Goal: Task Accomplishment & Management: Complete application form

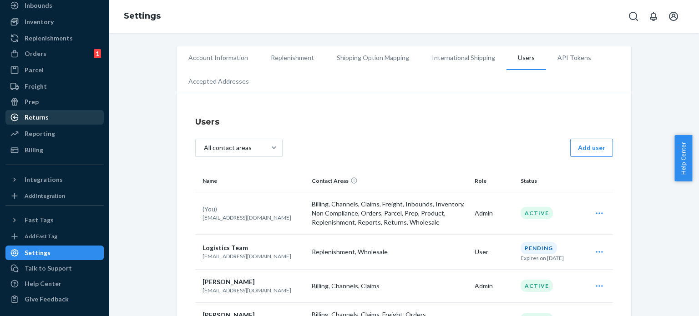
scroll to position [54, 0]
click at [41, 87] on div "Freight" at bounding box center [36, 86] width 22 height 9
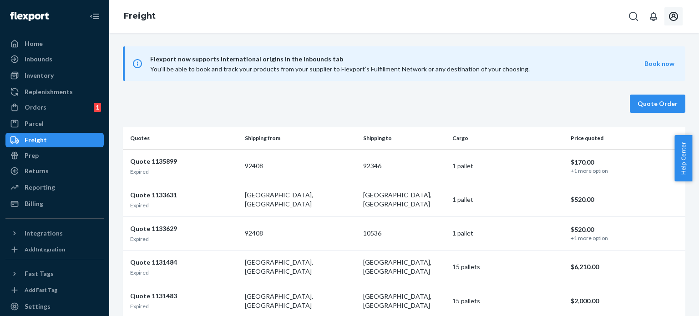
click at [667, 20] on button "Open account menu" at bounding box center [673, 16] width 18 height 18
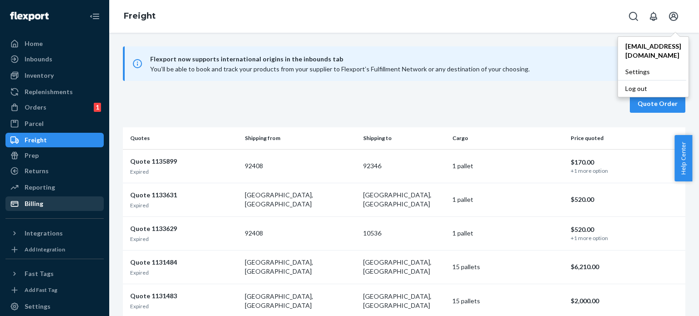
scroll to position [54, 0]
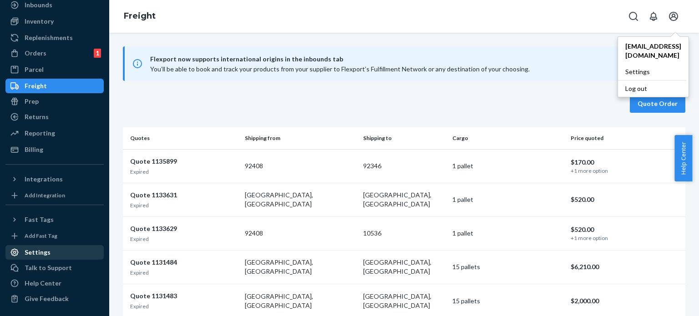
click at [42, 254] on div "Settings" at bounding box center [38, 252] width 26 height 9
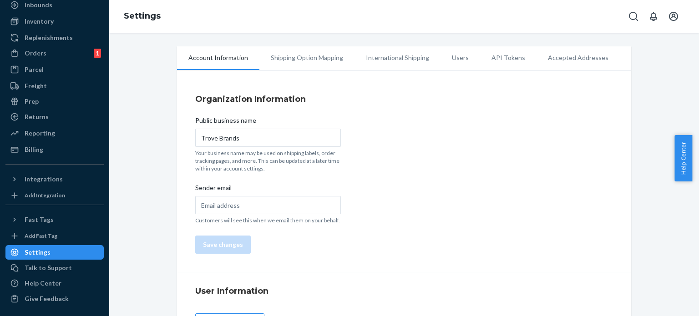
click at [446, 56] on li "Users" at bounding box center [460, 57] width 40 height 23
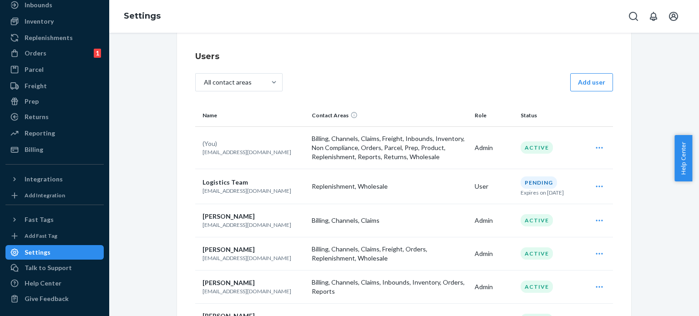
scroll to position [61, 0]
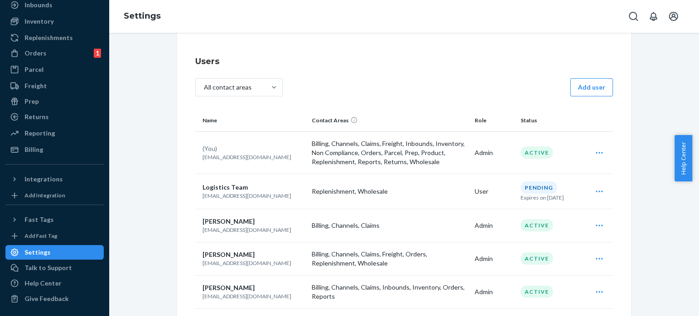
click at [595, 154] on icon "Open user actions" at bounding box center [599, 152] width 9 height 9
click at [536, 180] on button "Edit" at bounding box center [565, 176] width 87 height 20
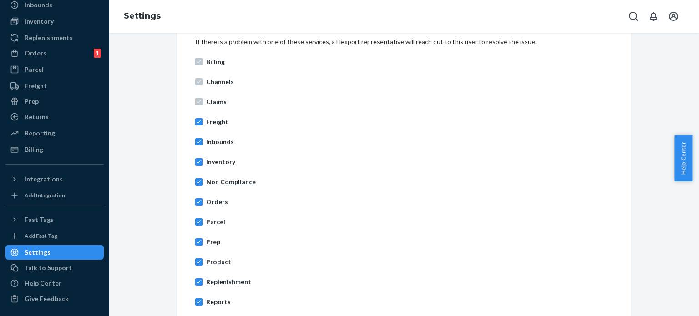
scroll to position [336, 0]
click at [195, 122] on input "Freight" at bounding box center [198, 122] width 7 height 7
checkbox input "false"
click at [195, 141] on input "Inbounds" at bounding box center [198, 142] width 7 height 7
checkbox input "false"
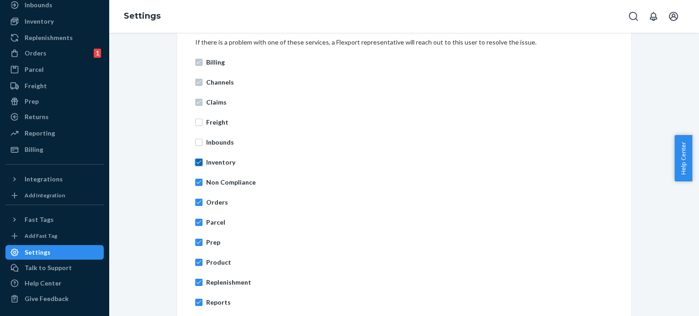
click at [196, 163] on input "Inventory" at bounding box center [198, 162] width 7 height 7
checkbox input "false"
click at [195, 181] on input "Non Compliance" at bounding box center [198, 182] width 7 height 7
checkbox input "false"
click at [196, 202] on input "Orders" at bounding box center [198, 202] width 7 height 7
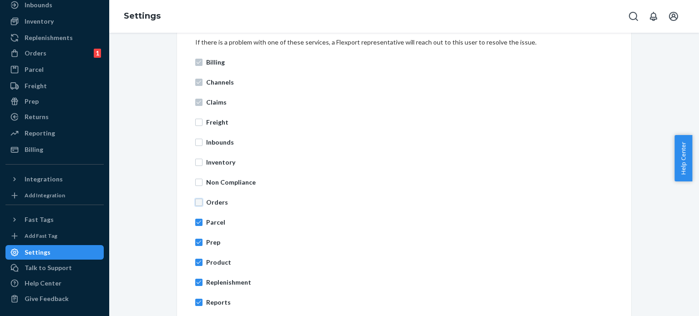
checkbox input "false"
click at [196, 219] on input "Parcel" at bounding box center [198, 222] width 7 height 7
checkbox input "false"
click at [195, 238] on label "Prep" at bounding box center [404, 242] width 418 height 9
click at [195, 239] on input "Prep" at bounding box center [198, 242] width 7 height 7
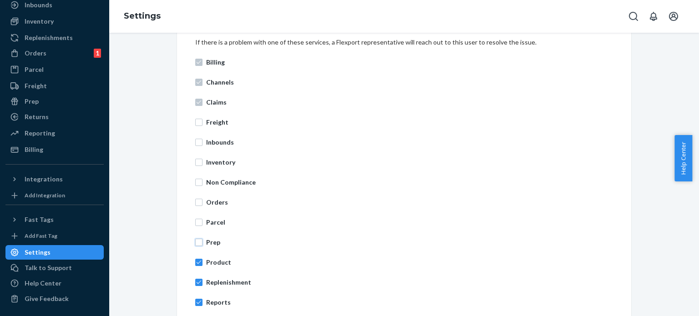
checkbox input "false"
click at [195, 260] on input "Product" at bounding box center [198, 262] width 7 height 7
checkbox input "false"
click at [197, 283] on input "Replenishment" at bounding box center [198, 282] width 7 height 7
checkbox input "false"
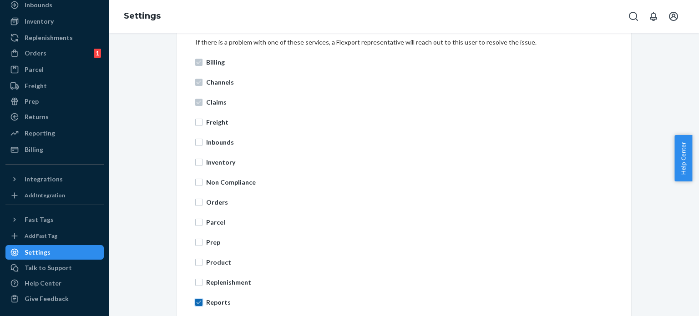
click at [195, 302] on input "Reports" at bounding box center [198, 302] width 7 height 7
checkbox input "false"
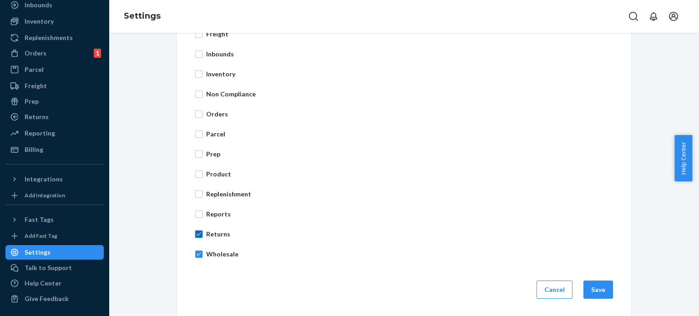
click at [195, 233] on input "Returns" at bounding box center [198, 234] width 7 height 7
checkbox input "false"
click at [197, 250] on label "Wholesale" at bounding box center [404, 254] width 418 height 9
click at [197, 251] on input "Wholesale" at bounding box center [198, 254] width 7 height 7
checkbox input "false"
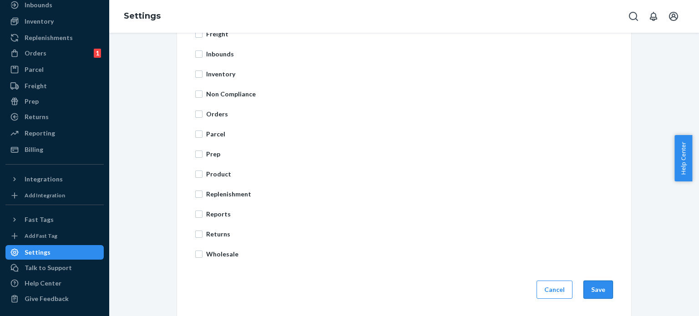
click at [597, 286] on button "Save" at bounding box center [598, 290] width 30 height 18
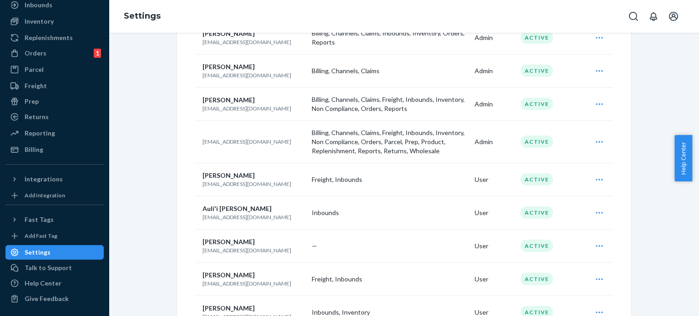
scroll to position [441, 0]
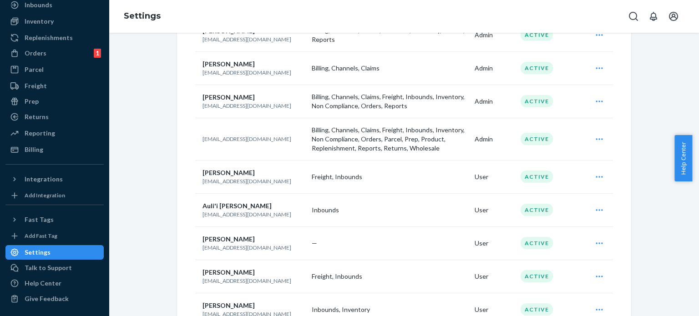
click at [127, 118] on div "Account Information Replenishment Shipping Option Mapping International Shippin…" at bounding box center [404, 195] width 576 height 1180
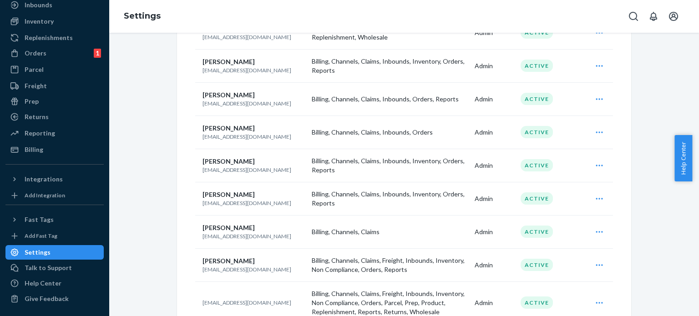
scroll to position [0, 0]
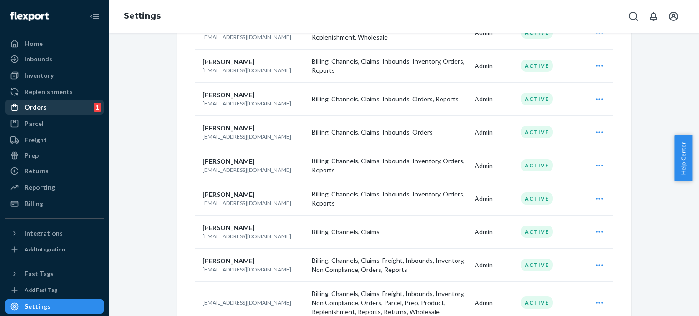
click at [43, 109] on div "Orders" at bounding box center [36, 107] width 22 height 9
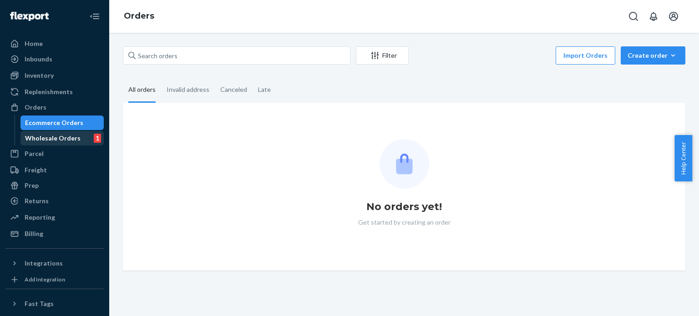
click at [43, 141] on div "Wholesale Orders" at bounding box center [53, 138] width 56 height 9
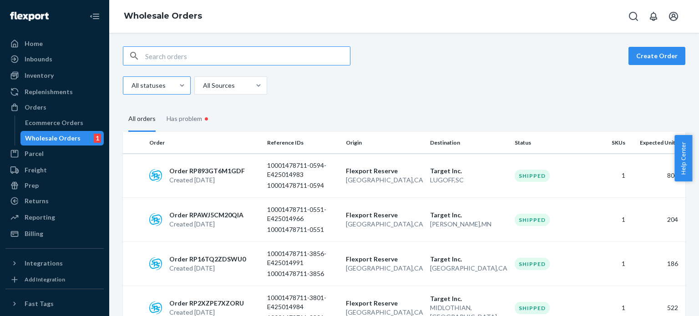
click at [162, 87] on div at bounding box center [156, 85] width 50 height 11
click at [131, 87] on input "All statuses" at bounding box center [131, 85] width 1 height 9
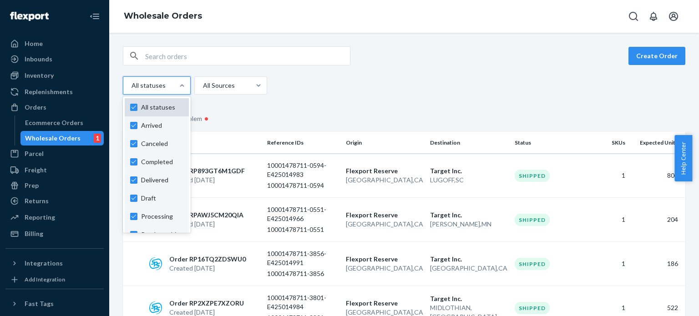
click at [134, 107] on label "All statuses" at bounding box center [156, 107] width 53 height 9
checkbox input "false"
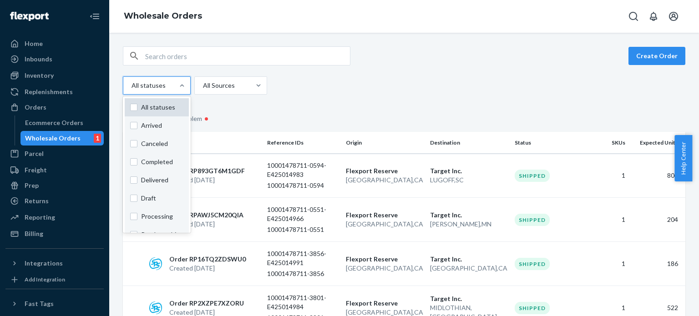
checkbox input "false"
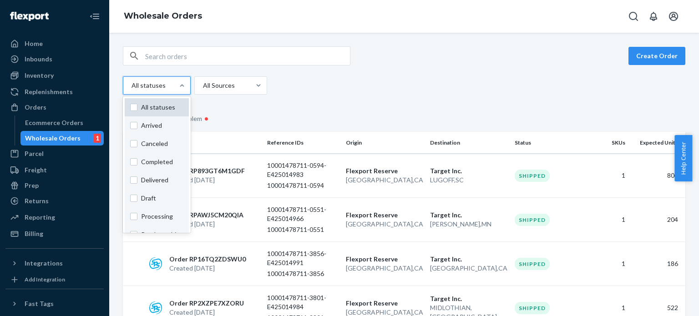
checkbox input "false"
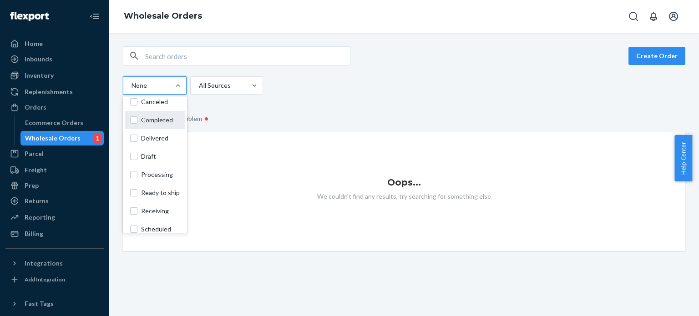
scroll to position [38, 0]
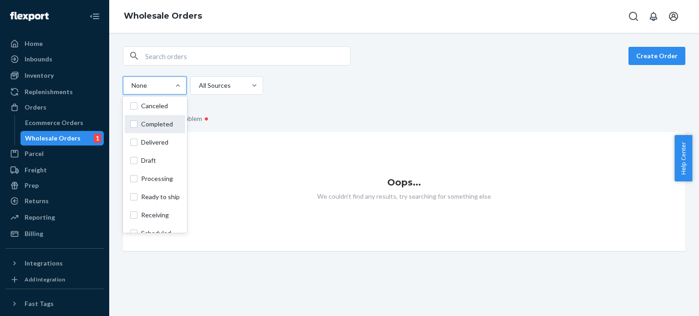
click at [133, 121] on label "Completed" at bounding box center [155, 124] width 50 height 9
checkbox input "true"
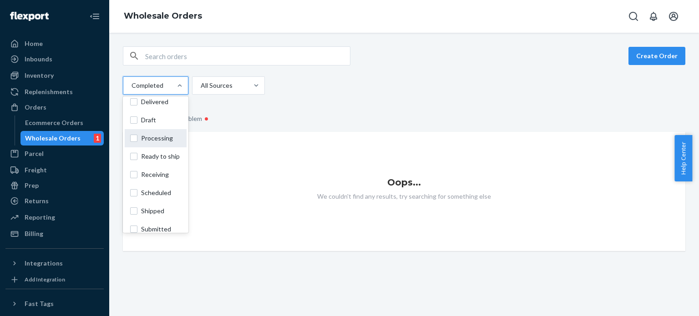
scroll to position [78, 0]
click at [136, 137] on label "Processing" at bounding box center [155, 138] width 51 height 9
checkbox input "true"
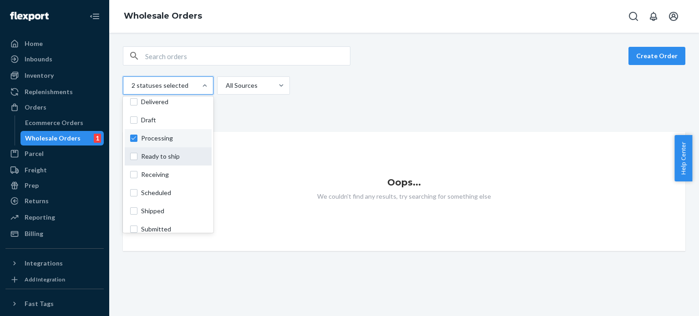
click at [135, 156] on label "Ready to ship" at bounding box center [168, 156] width 76 height 9
checkbox input "true"
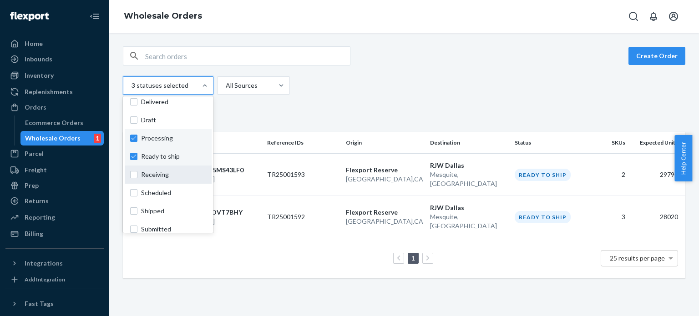
scroll to position [86, 0]
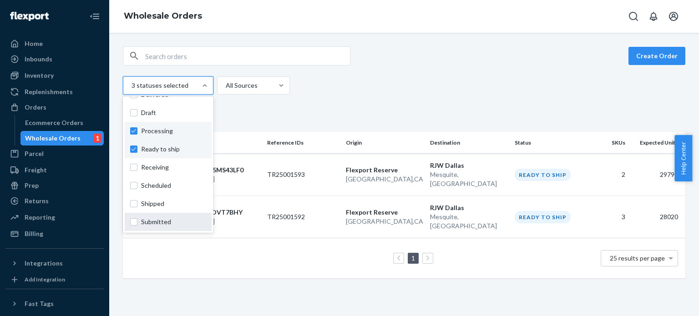
click at [135, 223] on label "Submitted" at bounding box center [168, 221] width 76 height 9
checkbox input "true"
click at [136, 187] on label "Scheduled" at bounding box center [168, 185] width 76 height 9
checkbox input "true"
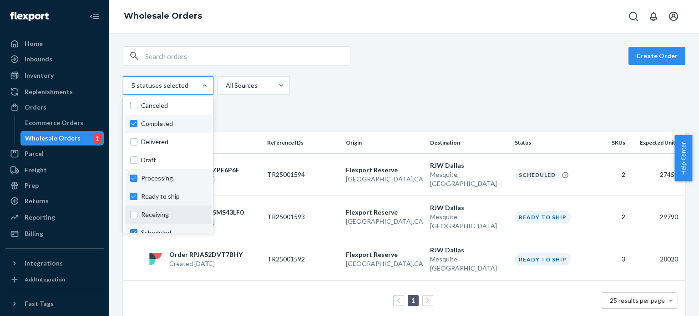
scroll to position [36, 0]
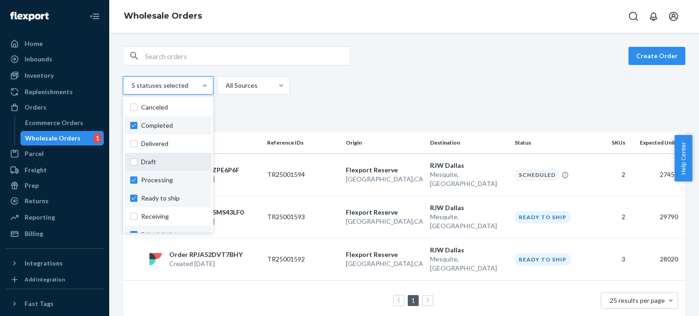
click at [132, 159] on label "Draft" at bounding box center [168, 161] width 76 height 9
checkbox input "true"
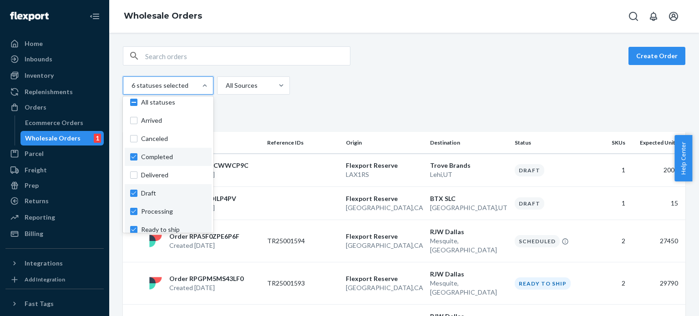
scroll to position [0, 0]
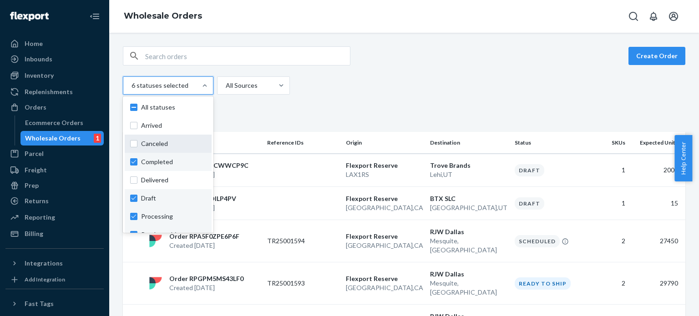
click at [131, 142] on label "Canceled" at bounding box center [168, 143] width 76 height 9
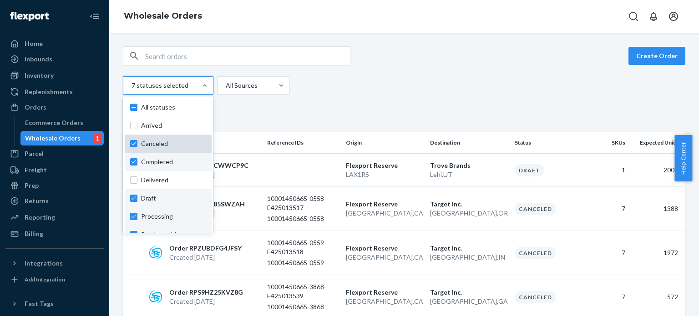
click at [131, 145] on label "Canceled" at bounding box center [168, 143] width 76 height 9
checkbox input "false"
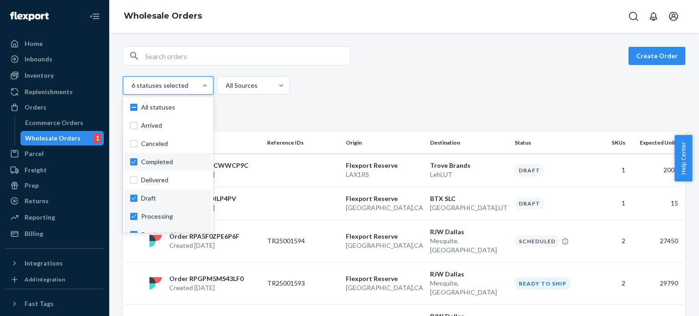
click at [333, 95] on div "Create Order option Canceled, selected. option Arrived focused, 0 of 11. 11 res…" at bounding box center [404, 233] width 576 height 374
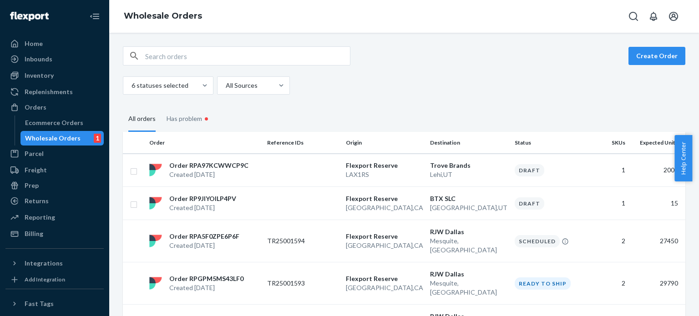
click at [287, 82] on div "6 statuses selected All Sources" at bounding box center [208, 85] width 171 height 18
click at [267, 76] on div "All Sources" at bounding box center [253, 85] width 73 height 18
click at [226, 81] on input "All Sources" at bounding box center [225, 85] width 1 height 9
click at [340, 94] on div "6 statuses selected All Sources" at bounding box center [400, 85] width 555 height 18
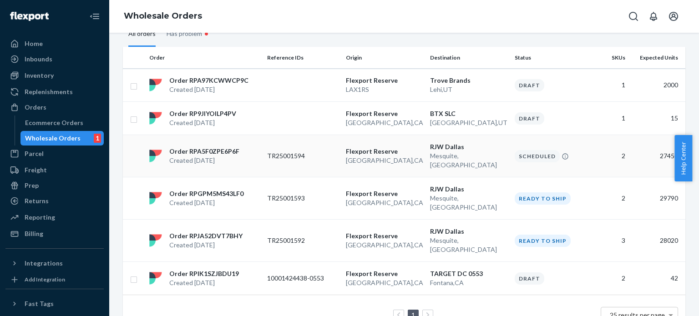
scroll to position [85, 0]
click at [423, 310] on link at bounding box center [428, 315] width 10 height 11
click at [254, 189] on div "Order RPGPM5MS43LF0 Created Jul 23, 2025" at bounding box center [205, 198] width 118 height 18
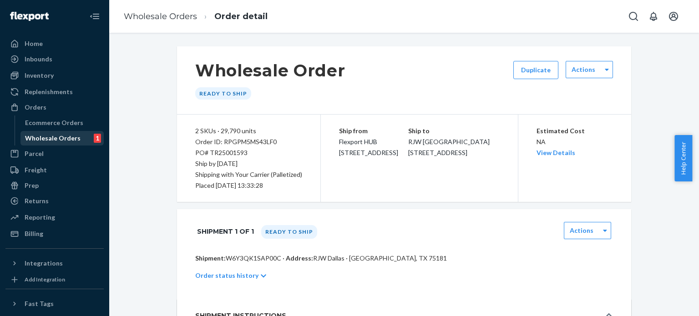
click at [42, 145] on div "Wholesale Orders 1" at bounding box center [62, 138] width 82 height 13
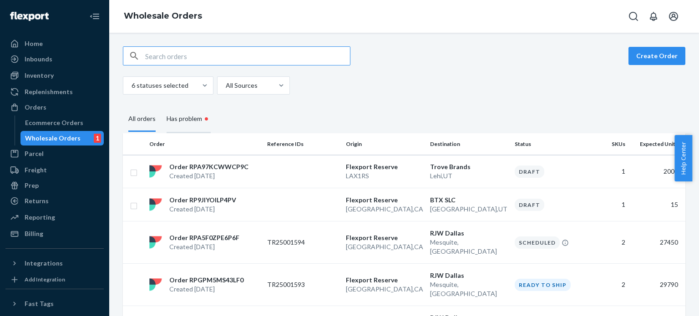
click at [178, 116] on div "Has problem •" at bounding box center [189, 120] width 44 height 28
click at [161, 106] on input "Has problem •" at bounding box center [161, 106] width 0 height 0
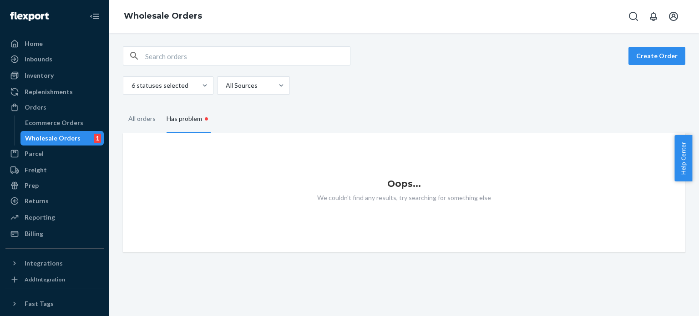
click at [286, 116] on fieldset "All orders Has problem •" at bounding box center [404, 120] width 562 height 28
click at [134, 120] on div "All orders" at bounding box center [141, 119] width 27 height 25
click at [123, 107] on input "All orders" at bounding box center [123, 107] width 0 height 0
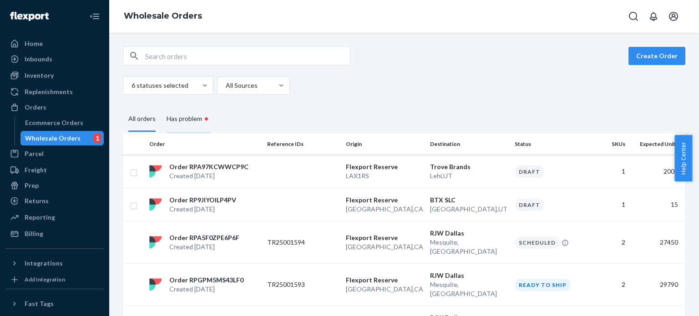
click at [188, 124] on div "Has problem •" at bounding box center [189, 120] width 44 height 28
click at [161, 106] on input "Has problem •" at bounding box center [161, 106] width 0 height 0
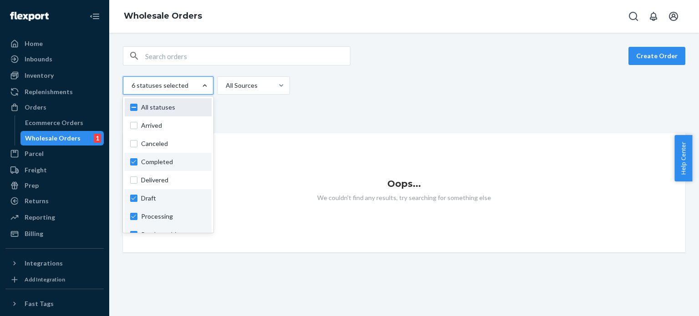
click at [136, 109] on label "All statuses" at bounding box center [168, 107] width 76 height 9
checkbox input "true"
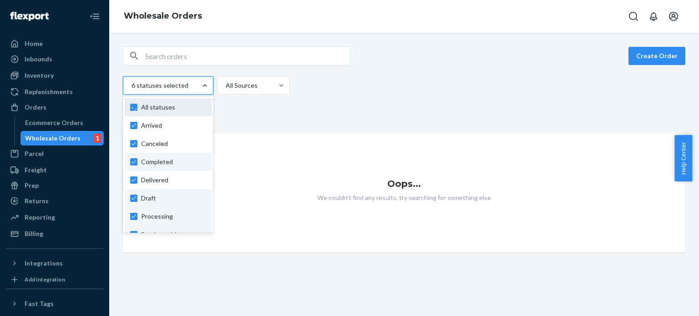
checkbox input "true"
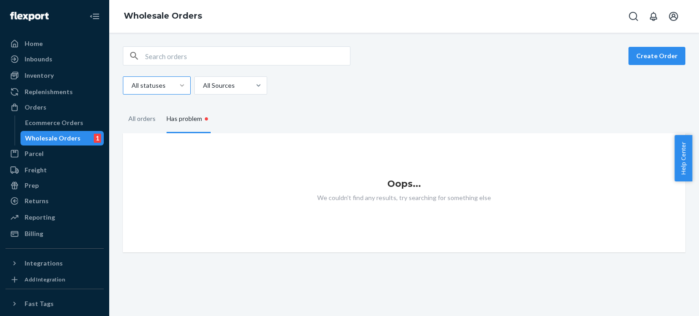
click at [227, 115] on fieldset "All orders Has problem •" at bounding box center [404, 120] width 562 height 28
click at [180, 92] on div at bounding box center [182, 85] width 16 height 17
click at [131, 90] on input "All statuses" at bounding box center [131, 85] width 1 height 9
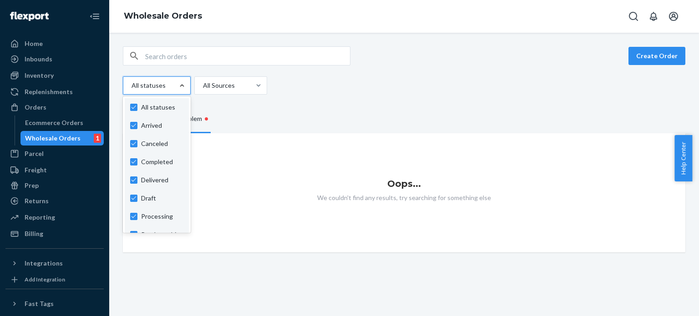
click at [234, 106] on fieldset "All orders Has problem •" at bounding box center [404, 120] width 562 height 28
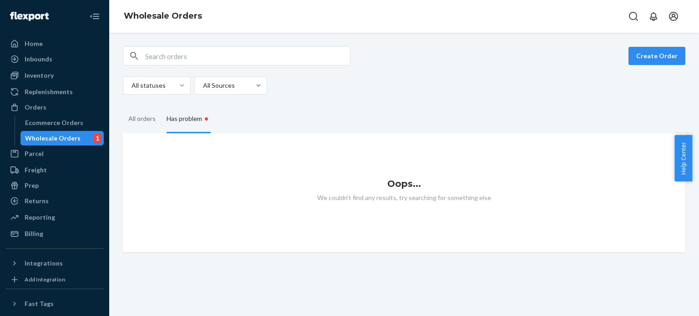
click at [165, 54] on input "text" at bounding box center [247, 56] width 205 height 18
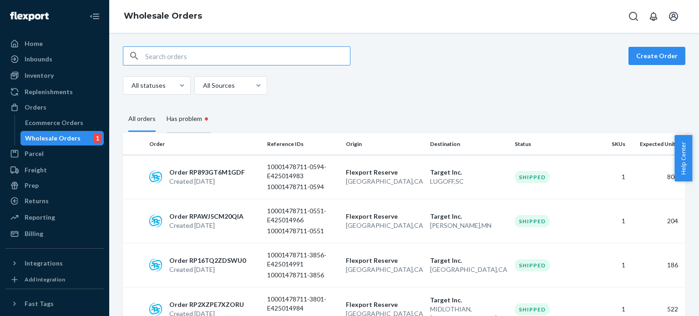
click at [188, 117] on div "Has problem •" at bounding box center [189, 120] width 44 height 28
click at [161, 106] on input "Has problem •" at bounding box center [161, 106] width 0 height 0
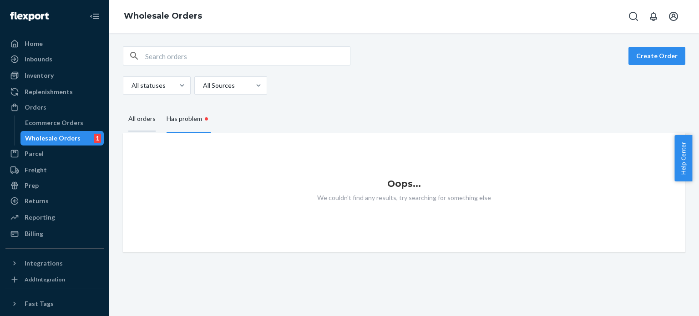
click at [142, 116] on div "All orders" at bounding box center [141, 119] width 27 height 25
click at [123, 107] on input "All orders" at bounding box center [123, 107] width 0 height 0
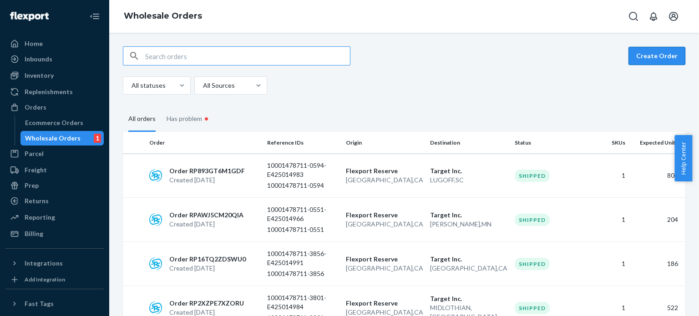
click at [650, 54] on button "Create Order" at bounding box center [656, 56] width 57 height 18
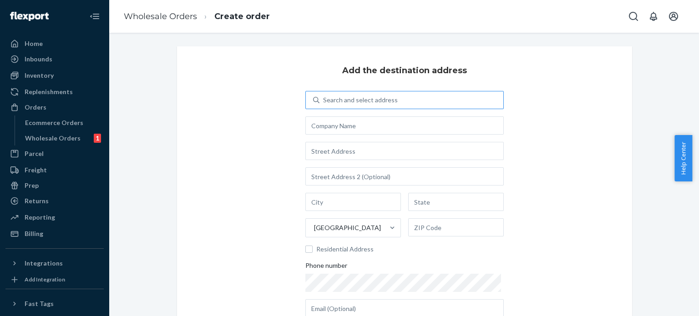
click at [333, 93] on div "Search and select address" at bounding box center [411, 100] width 184 height 16
click at [324, 96] on input "Search and select address" at bounding box center [323, 100] width 1 height 9
type input "rjw"
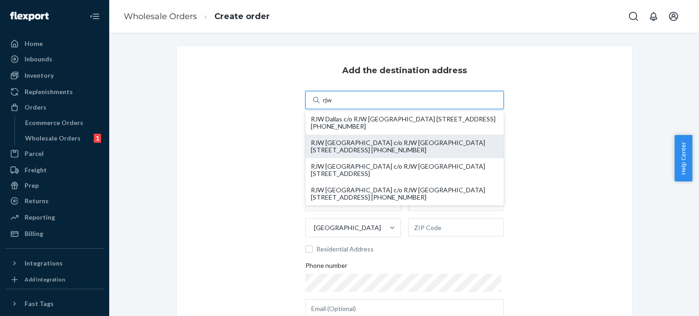
click at [379, 146] on div "RJW [GEOGRAPHIC_DATA] c/o RJW [GEOGRAPHIC_DATA] [STREET_ADDRESS] [PHONE_NUMBER]" at bounding box center [404, 146] width 187 height 15
click at [333, 105] on input "rjw" at bounding box center [328, 100] width 10 height 9
type input "RJW [GEOGRAPHIC_DATA]"
type input "[GEOGRAPHIC_DATA]"
type input "IL"
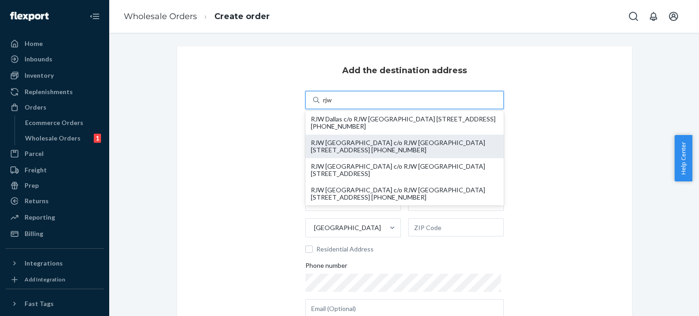
type input "60446"
type input "[STREET_ADDRESS]"
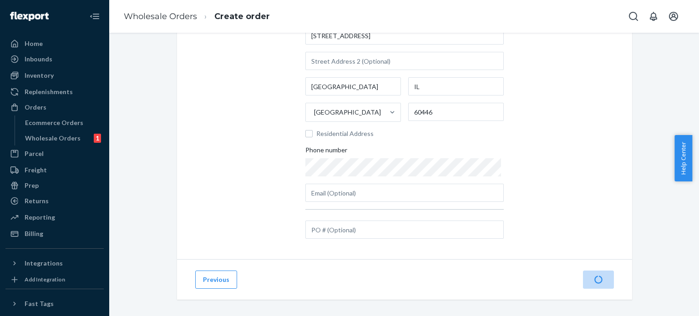
scroll to position [120, 0]
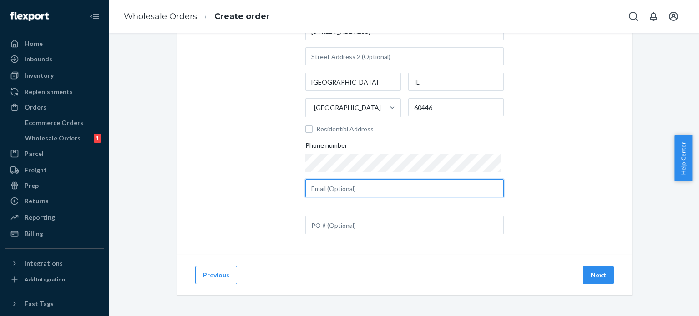
click at [319, 192] on input "text" at bounding box center [404, 188] width 198 height 18
click at [242, 183] on div "Add the destination address Search and select address [GEOGRAPHIC_DATA] [GEOGRA…" at bounding box center [404, 90] width 455 height 328
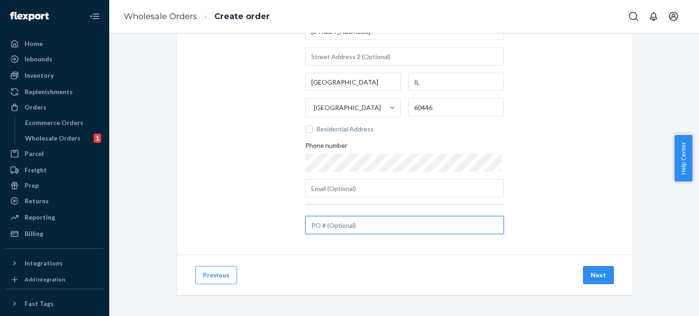
click at [316, 228] on input "text" at bounding box center [404, 225] width 198 height 18
type input "P"
type input "Publix Inventory"
click at [592, 282] on button "Next" at bounding box center [598, 275] width 31 height 18
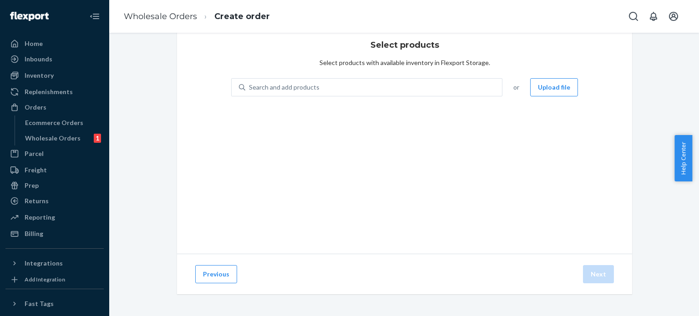
scroll to position [25, 0]
click at [307, 88] on div "Search and add products" at bounding box center [284, 87] width 71 height 9
click at [250, 88] on input "Search and add products" at bounding box center [249, 87] width 1 height 9
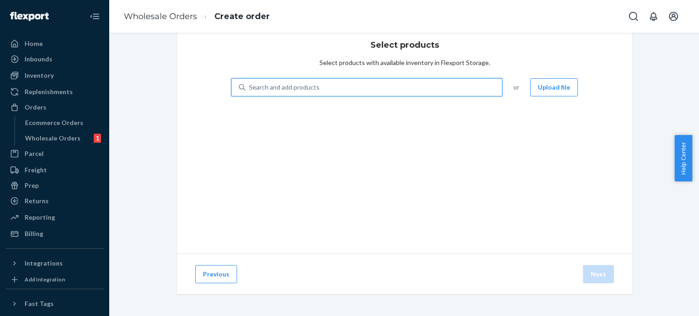
paste input "C03771"
type input "C03771"
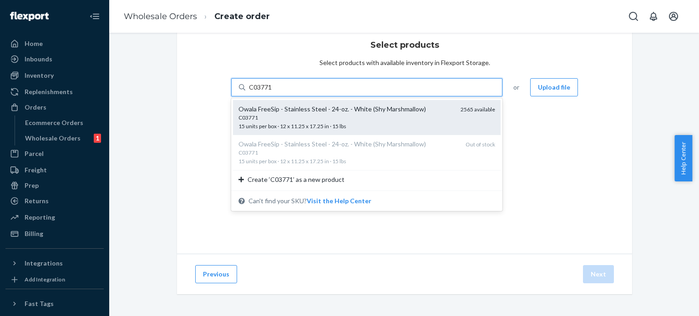
click at [300, 118] on div "C03771" at bounding box center [345, 118] width 215 height 8
click at [273, 92] on input "C03771" at bounding box center [261, 87] width 24 height 9
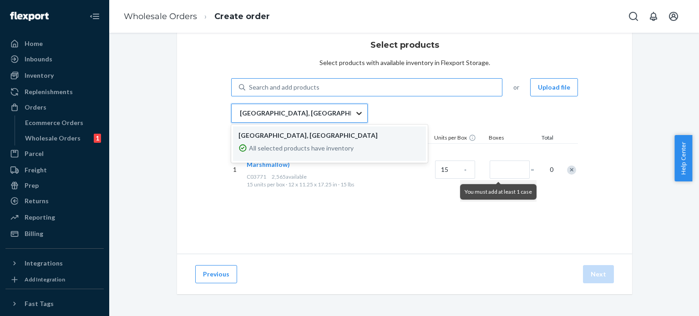
click at [351, 116] on div at bounding box center [359, 113] width 16 height 9
click at [240, 116] on input "option DFW1RS focused, 1 of 1. 1 result available. Use Up and Down to choose op…" at bounding box center [239, 113] width 1 height 9
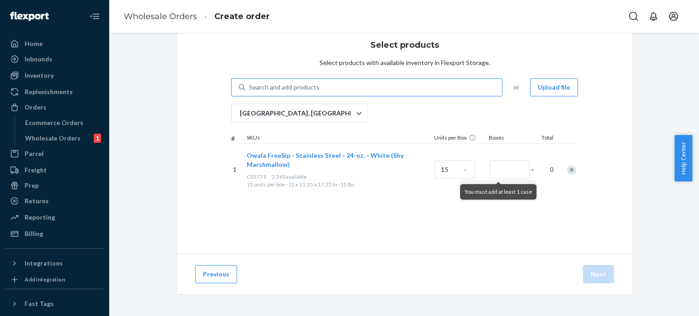
click at [395, 111] on div "Search and add products or Upload file [GEOGRAPHIC_DATA], [GEOGRAPHIC_DATA] # S…" at bounding box center [404, 136] width 347 height 117
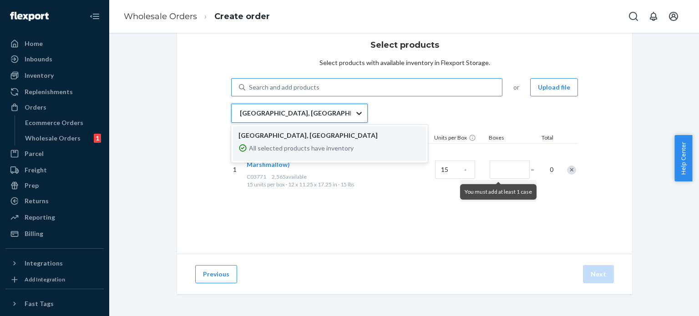
click at [354, 113] on icon at bounding box center [358, 113] width 9 height 9
click at [240, 113] on input "option DFW1RS focused, 1 of 1. 1 result available. Use Up and Down to choose op…" at bounding box center [239, 113] width 1 height 9
click at [354, 113] on icon at bounding box center [358, 113] width 9 height 9
click at [240, 113] on input "option DFW1RS focused, 1 of 1. 1 result available. Use Up and Down to choose op…" at bounding box center [239, 113] width 1 height 9
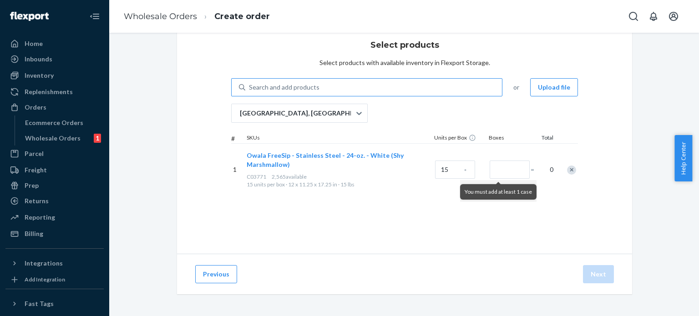
click at [564, 173] on div at bounding box center [566, 170] width 23 height 24
click at [567, 169] on div "Remove Item" at bounding box center [571, 170] width 9 height 9
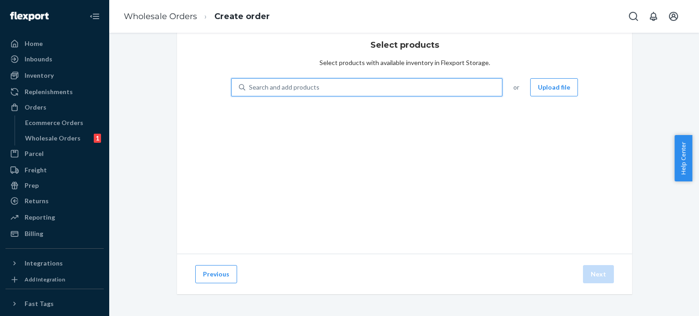
click at [273, 88] on div "Search and add products" at bounding box center [284, 87] width 71 height 9
click at [250, 88] on input "0 results available. Use Up and Down to choose options, press Enter to select t…" at bounding box center [249, 87] width 1 height 9
paste input "C03766R1"
type input "C03766R1"
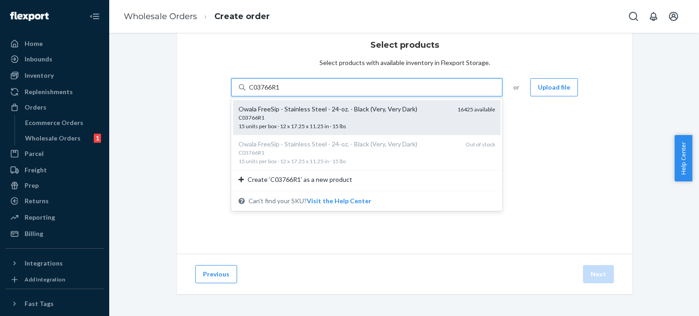
click at [284, 118] on div "C03766R1" at bounding box center [344, 118] width 212 height 8
click at [280, 92] on input "C03766R1" at bounding box center [264, 87] width 31 height 9
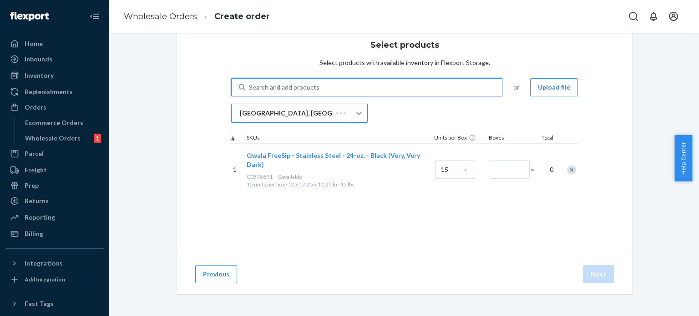
click at [355, 116] on icon at bounding box center [358, 113] width 9 height 9
click at [240, 116] on input "[GEOGRAPHIC_DATA], [GEOGRAPHIC_DATA]" at bounding box center [239, 113] width 1 height 9
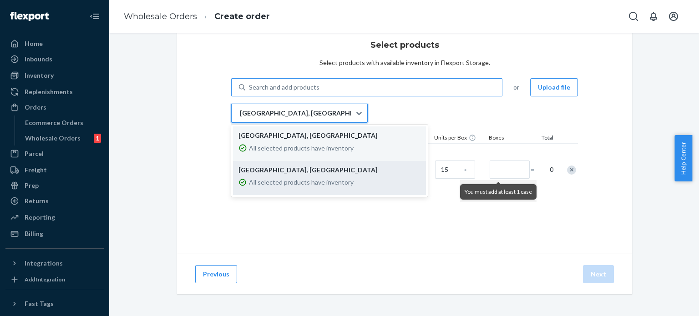
click at [328, 178] on p "All selected products have inventory" at bounding box center [301, 182] width 105 height 9
click at [240, 118] on input "option LAX1RS focused, 0 of 2. 2 results available. Use Up and Down to choose o…" at bounding box center [239, 113] width 1 height 9
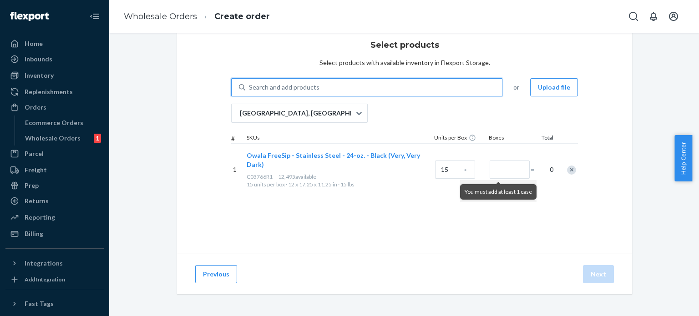
click at [410, 94] on div "Search and add products" at bounding box center [373, 87] width 257 height 16
click at [250, 92] on input "0 results available. Use Up and Down to choose options, press Enter to select t…" at bounding box center [249, 87] width 1 height 9
click at [502, 172] on input "Number of boxes" at bounding box center [510, 170] width 40 height 18
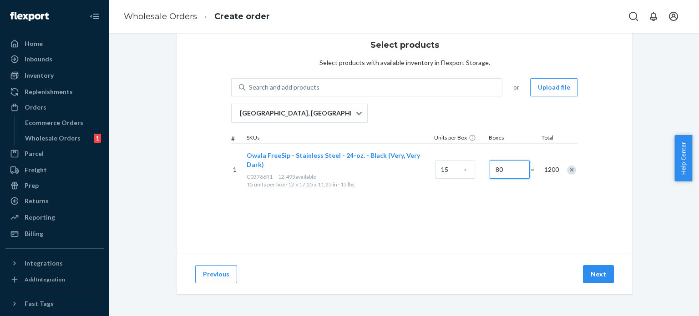
type input "80"
click at [339, 260] on div "Previous Next" at bounding box center [404, 274] width 455 height 40
click at [404, 227] on div "Select products Select products with available inventory in Flexport Storage. S…" at bounding box center [404, 137] width 455 height 233
click at [242, 217] on div "Select products Select products with available inventory in Flexport Storage. S…" at bounding box center [404, 137] width 455 height 233
click at [277, 247] on div "Select products Select products with available inventory in Flexport Storage. S…" at bounding box center [404, 137] width 455 height 233
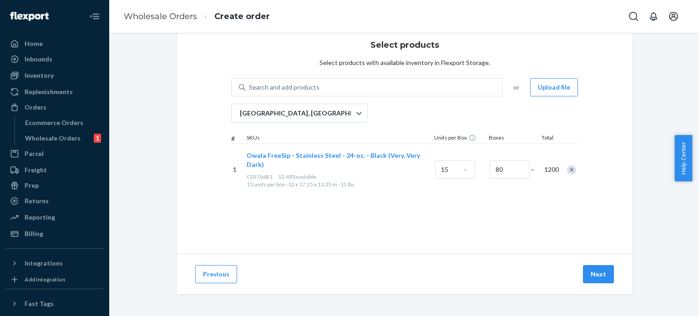
click at [439, 233] on div "Select products Select products with available inventory in Flexport Storage. S…" at bounding box center [404, 137] width 455 height 233
click at [590, 274] on button "Next" at bounding box center [598, 274] width 31 height 18
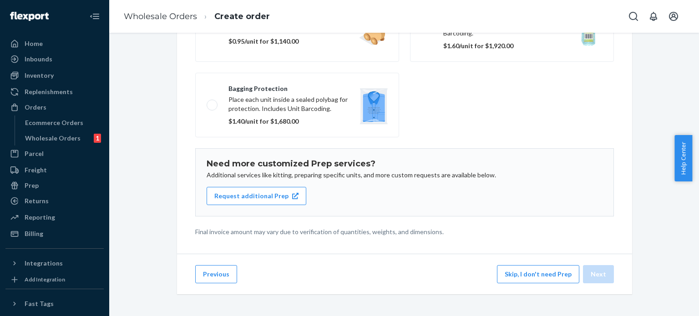
scroll to position [154, 0]
click at [530, 271] on button "Skip, I don't need Prep" at bounding box center [538, 274] width 82 height 18
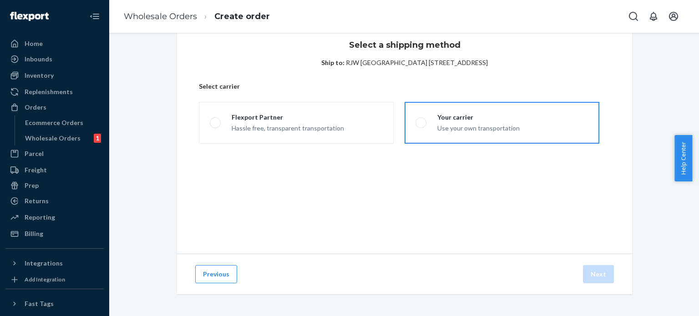
scroll to position [0, 0]
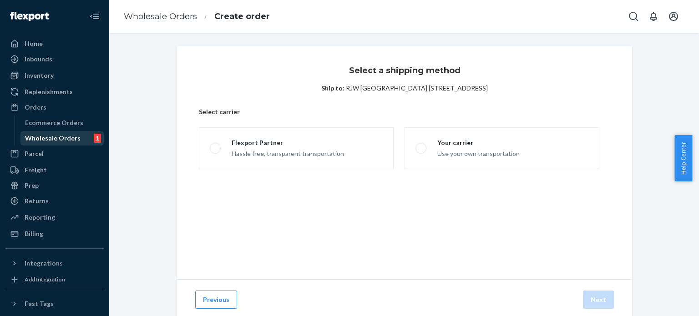
click at [35, 136] on div "Wholesale Orders" at bounding box center [53, 138] width 56 height 9
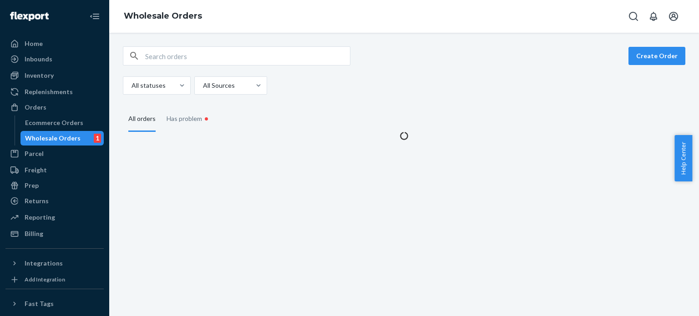
click at [35, 136] on div "Wholesale Orders" at bounding box center [53, 138] width 56 height 9
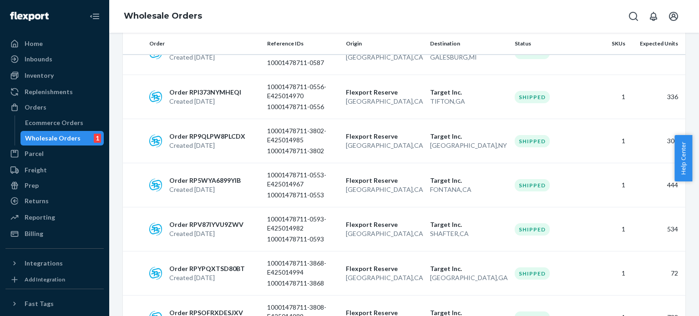
scroll to position [976, 0]
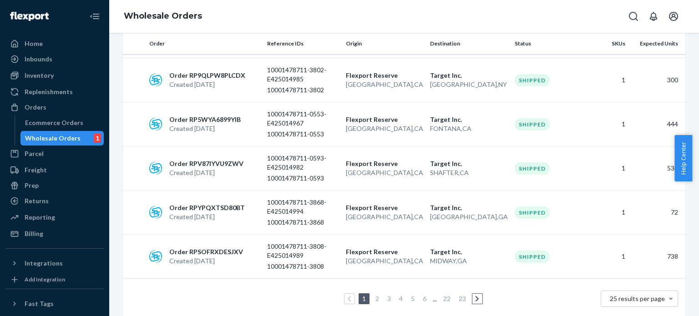
click at [475, 296] on icon at bounding box center [476, 298] width 3 height 5
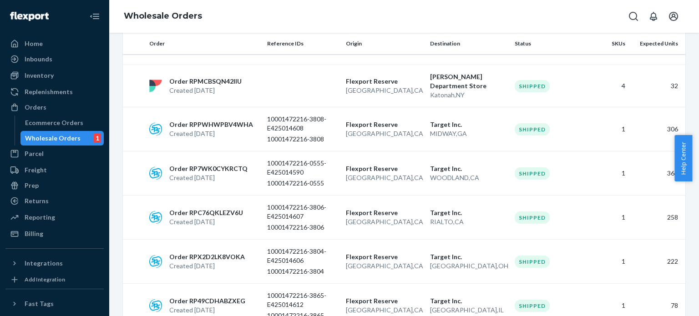
scroll to position [0, 0]
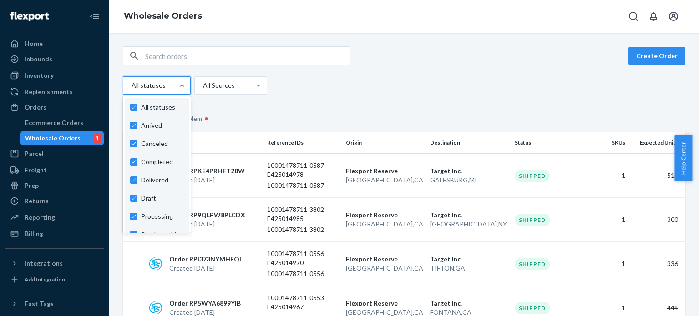
click at [171, 87] on div at bounding box center [156, 85] width 50 height 11
click at [131, 87] on input "option Arrived focused, 1 of 11. 11 results available. Use Up and Down to choos…" at bounding box center [131, 85] width 1 height 9
click at [160, 111] on span "All statuses" at bounding box center [162, 107] width 42 height 9
checkbox input "false"
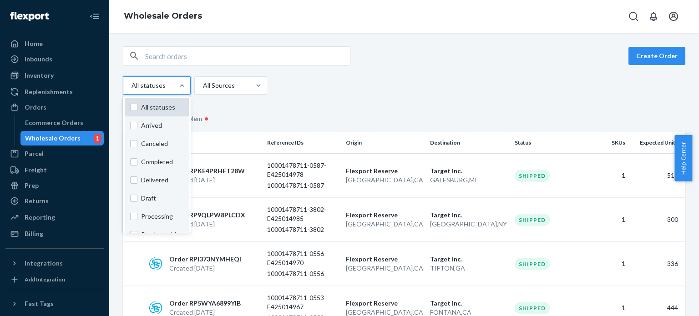
checkbox input "false"
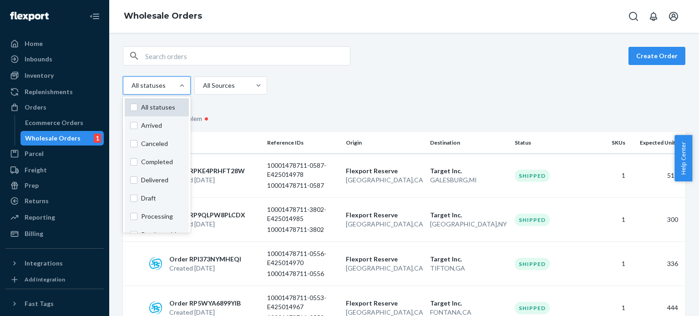
checkbox input "false"
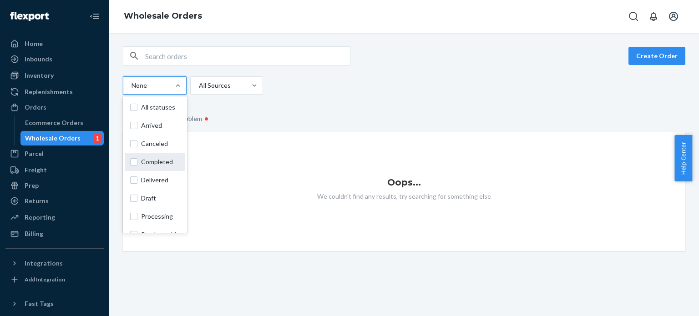
click at [149, 162] on span "Completed" at bounding box center [160, 161] width 39 height 9
checkbox input "true"
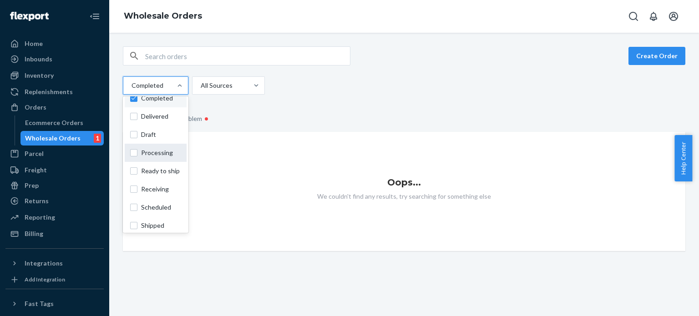
click at [144, 151] on span "Processing" at bounding box center [161, 152] width 40 height 9
checkbox input "true"
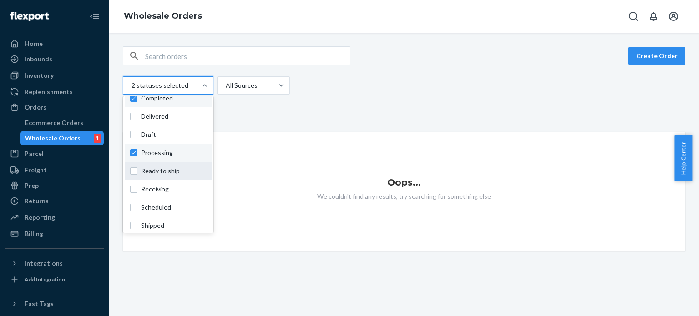
click at [151, 177] on div "Ready to ship" at bounding box center [168, 171] width 87 height 18
click at [131, 90] on input "option Processing, selected. option Ready to ship focused, 0 of 11. 11 results …" at bounding box center [131, 85] width 1 height 9
checkbox input "true"
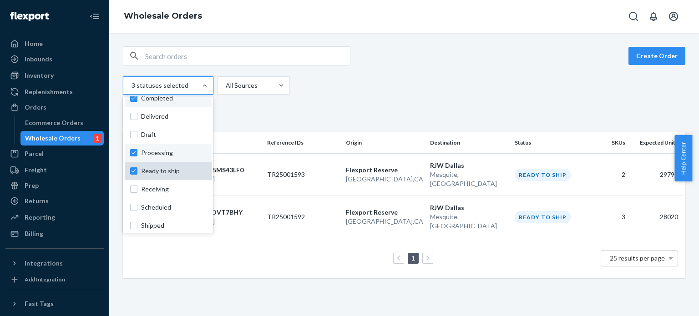
scroll to position [86, 0]
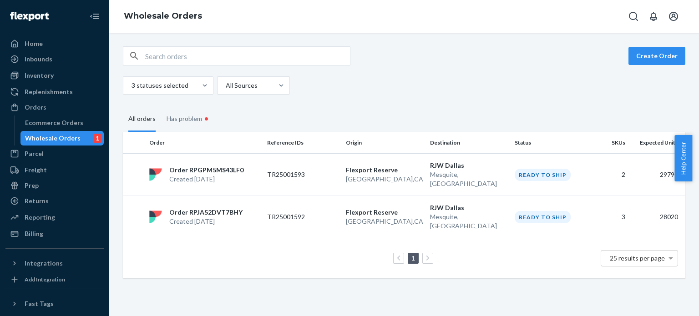
click at [272, 246] on div "1 25 results per page" at bounding box center [404, 258] width 548 height 29
click at [320, 171] on p "TR25001593" at bounding box center [302, 174] width 71 height 9
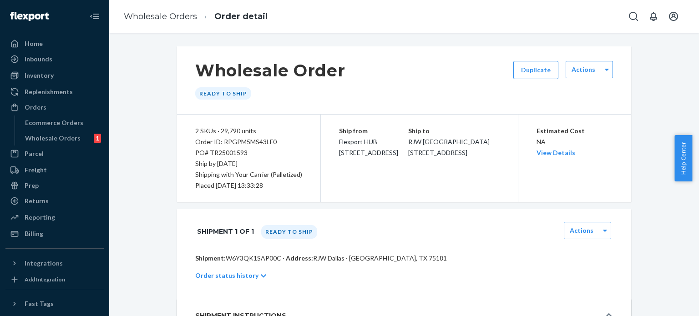
click at [35, 73] on div "Inventory" at bounding box center [39, 75] width 29 height 9
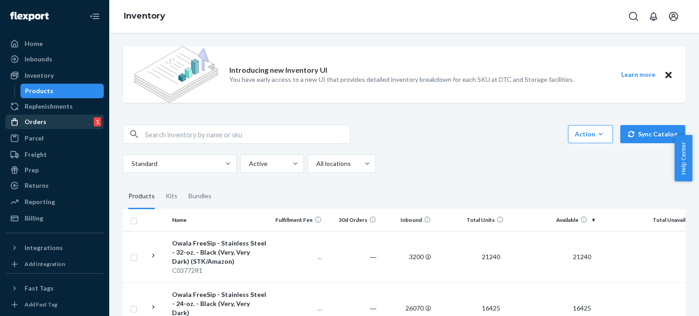
click at [51, 122] on div "Orders 1" at bounding box center [54, 122] width 96 height 13
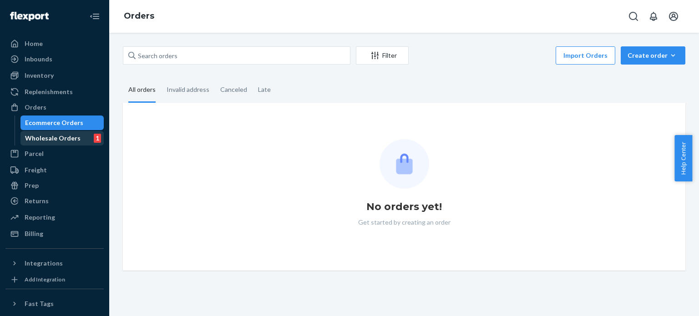
click at [69, 138] on div "Wholesale Orders" at bounding box center [53, 138] width 56 height 9
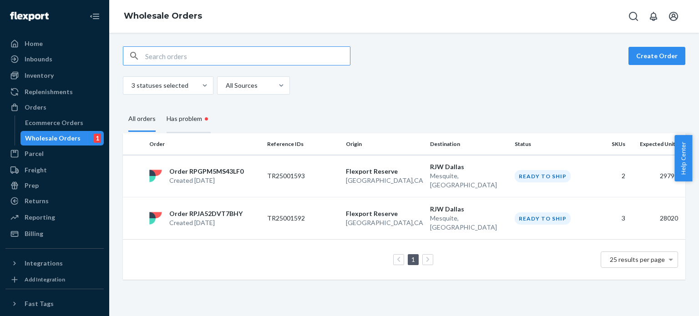
click at [181, 118] on div "Has problem •" at bounding box center [189, 120] width 44 height 28
click at [161, 106] on input "Has problem •" at bounding box center [161, 106] width 0 height 0
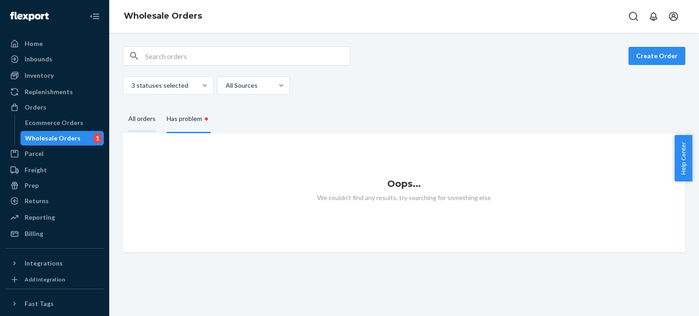
click at [136, 115] on div "All orders" at bounding box center [141, 119] width 27 height 25
click at [123, 107] on input "All orders" at bounding box center [123, 107] width 0 height 0
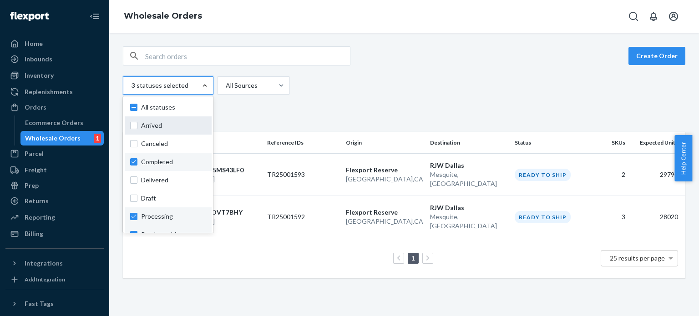
click at [135, 123] on label "Arrived" at bounding box center [168, 125] width 76 height 9
checkbox input "true"
click at [132, 107] on label "All statuses" at bounding box center [168, 107] width 76 height 9
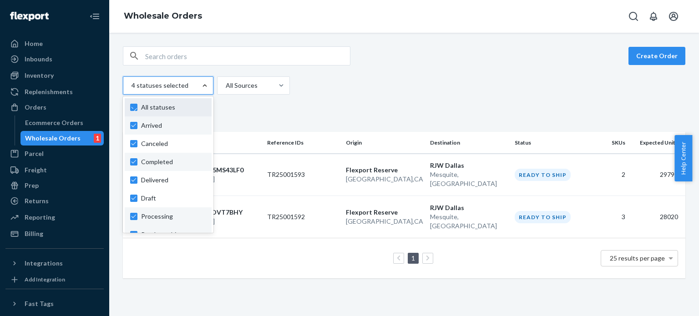
checkbox input "true"
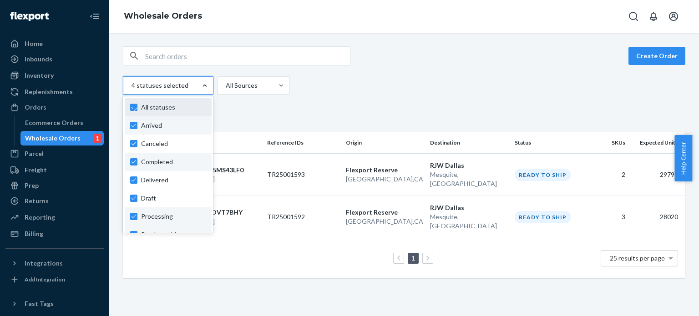
checkbox input "true"
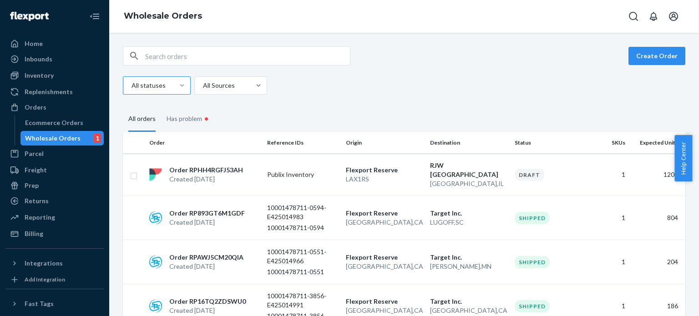
click at [366, 90] on div "All statuses All Sources" at bounding box center [400, 85] width 555 height 18
click at [254, 166] on div "Order RPHH4RGFJ53AH Created [DATE]" at bounding box center [205, 175] width 118 height 18
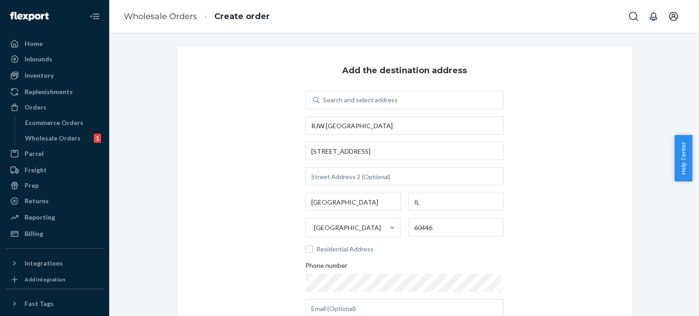
scroll to position [120, 0]
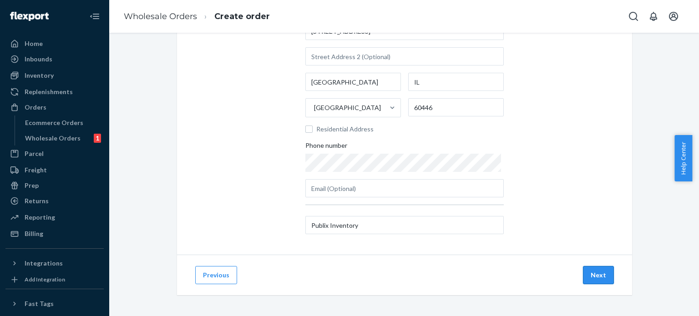
click at [595, 278] on button "Next" at bounding box center [598, 275] width 31 height 18
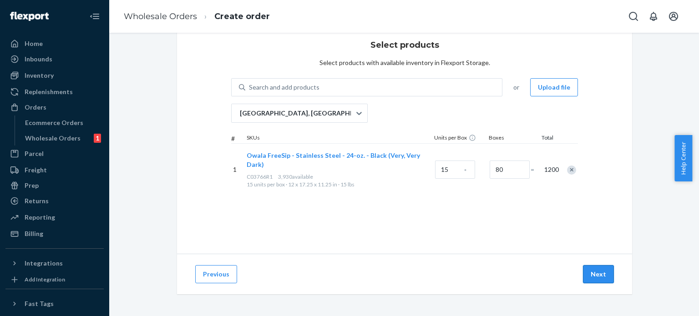
click at [591, 274] on button "Next" at bounding box center [598, 274] width 31 height 18
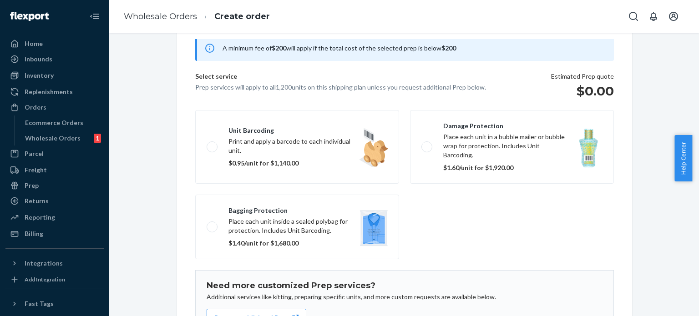
scroll to position [154, 0]
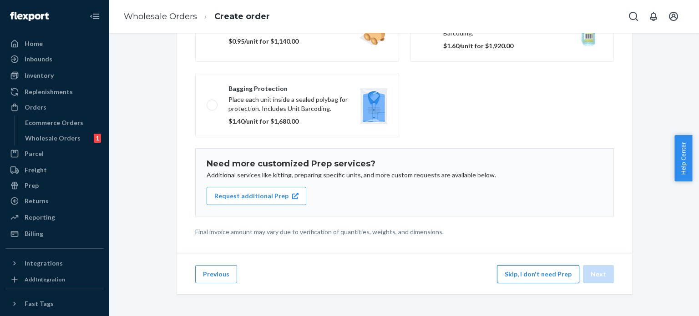
click at [524, 281] on button "Skip, I don't need Prep" at bounding box center [538, 274] width 82 height 18
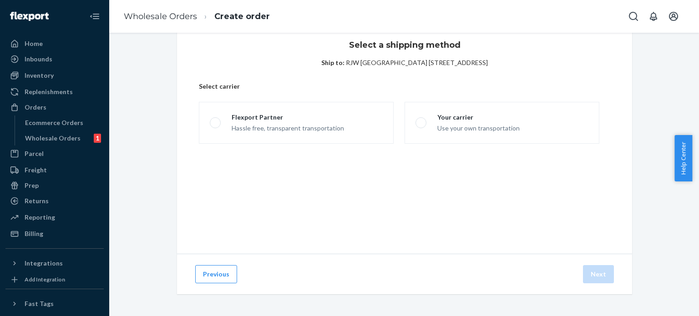
scroll to position [25, 0]
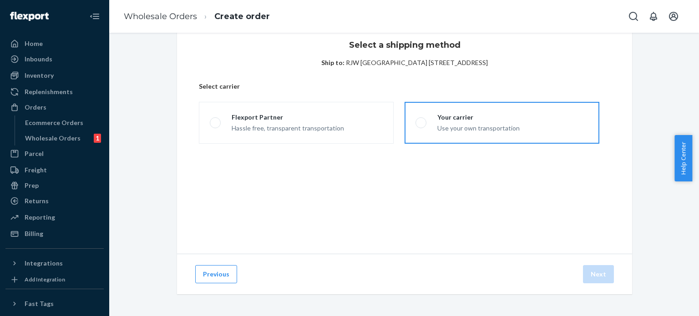
click at [419, 122] on span at bounding box center [420, 122] width 11 height 11
click at [419, 122] on input "Your carrier Use your own transportation" at bounding box center [418, 123] width 6 height 6
radio input "true"
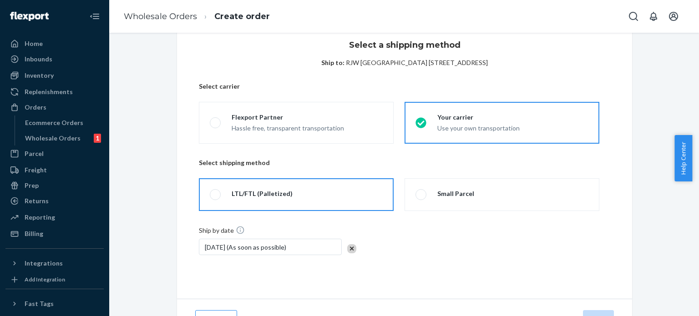
click at [210, 192] on span at bounding box center [215, 194] width 11 height 11
click at [210, 192] on input "LTL/FTL (Palletized)" at bounding box center [213, 195] width 6 height 6
radio input "true"
click at [392, 251] on div "Ship by date [DATE] (As soon as possible)" at bounding box center [404, 246] width 411 height 40
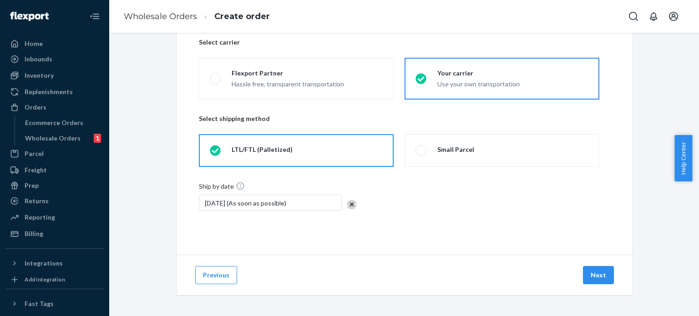
click at [265, 214] on div "Ship by date [DATE] (As soon as possible)" at bounding box center [280, 202] width 163 height 40
click at [258, 207] on div "[DATE] (As soon as possible)" at bounding box center [270, 203] width 143 height 16
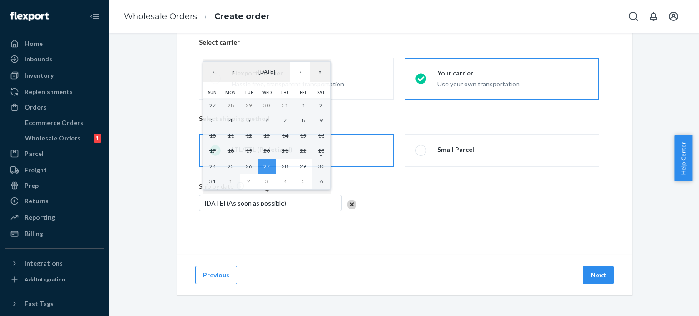
click at [231, 241] on div "Select a shipping method Ship to: RJW [GEOGRAPHIC_DATA] [STREET_ADDRESS] Select…" at bounding box center [404, 116] width 455 height 278
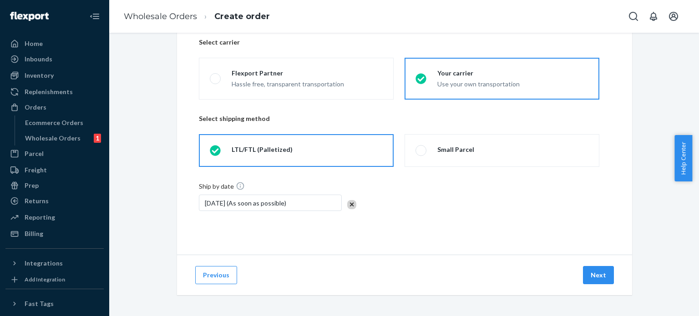
click at [289, 227] on div "Ship by date [DATE] (As soon as possible)" at bounding box center [404, 209] width 411 height 55
click at [596, 276] on button "Next" at bounding box center [598, 275] width 31 height 18
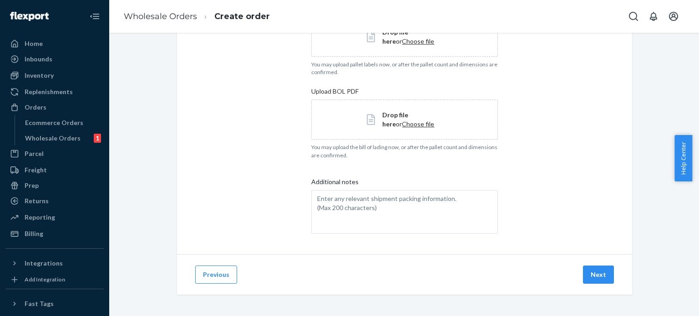
scroll to position [263, 0]
click at [323, 192] on textarea "Additional notes" at bounding box center [404, 213] width 186 height 44
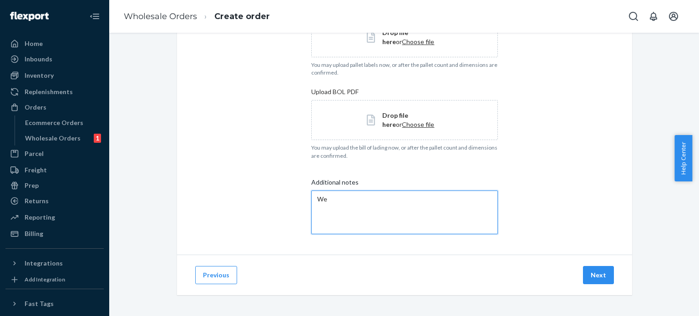
type textarea "W"
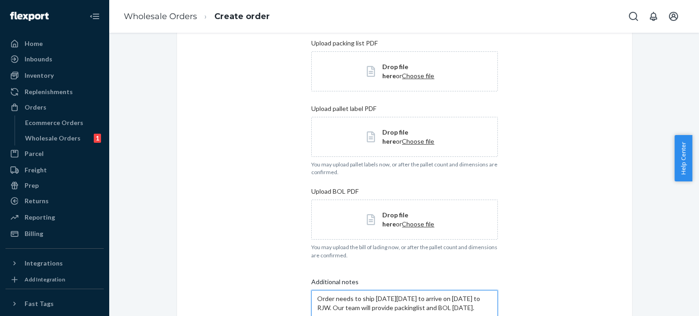
scroll to position [264, 0]
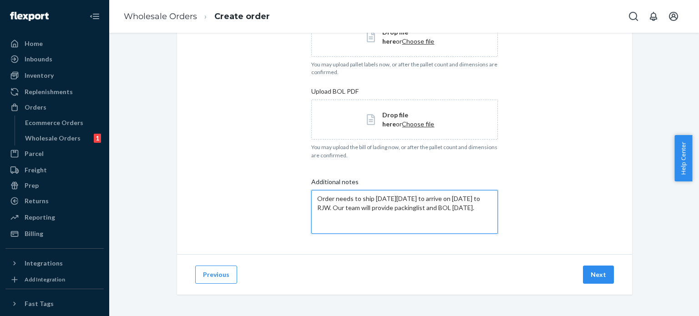
click at [418, 210] on textarea "Order needs to ship [DATE][DATE] to arrive on [DATE] to RJW. Our team will prov…" at bounding box center [404, 212] width 186 height 44
type textarea "Order needs to ship [DATE][DATE] to arrive on [DATE] to RJW. Our team will prov…"
click at [583, 271] on button "Next" at bounding box center [598, 275] width 31 height 18
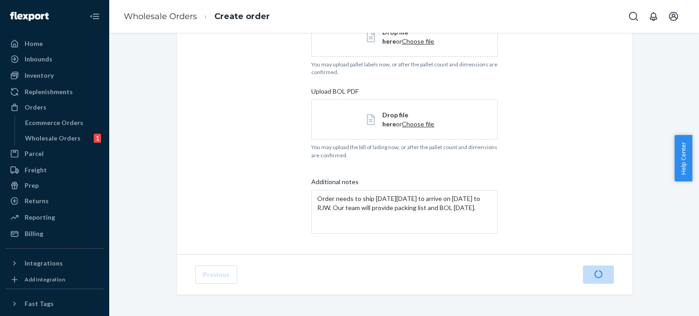
scroll to position [25, 0]
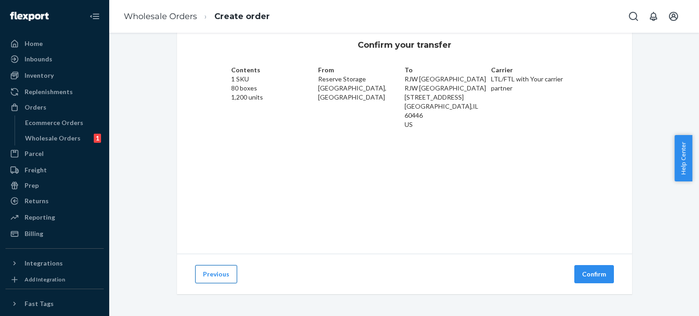
click at [220, 277] on button "Previous" at bounding box center [216, 274] width 42 height 18
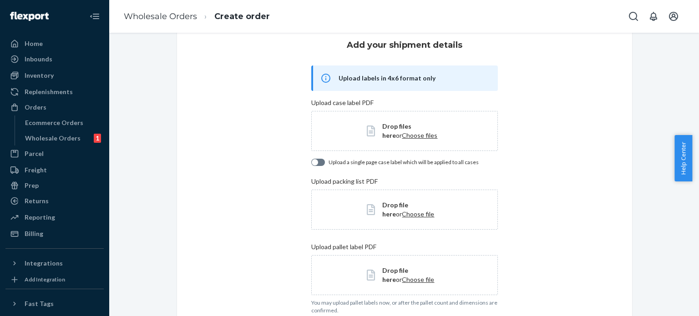
scroll to position [264, 0]
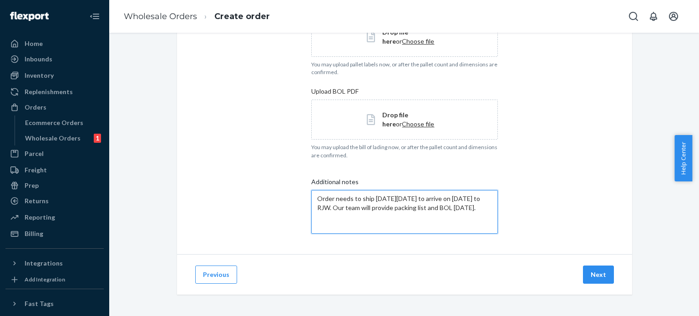
click at [490, 205] on textarea "Order needs to ship [DATE][DATE] to arrive on [DATE] to RJW. Our team will prov…" at bounding box center [404, 212] width 186 height 44
paste textarea "10000 C03771"
type textarea "Order needs to ship [DATE][DATE] to arrive on [DATE] to RJW. Our team will prov…"
click at [202, 282] on button "Previous" at bounding box center [216, 275] width 42 height 18
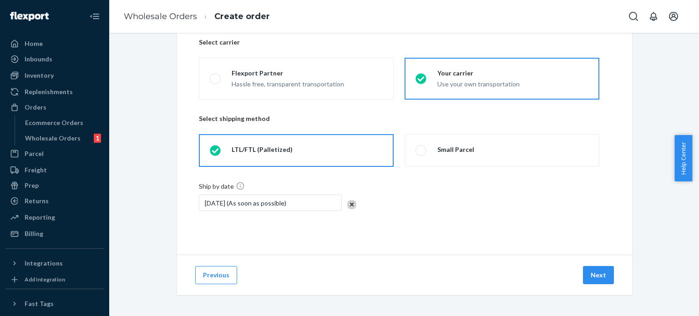
click at [202, 282] on button "Previous" at bounding box center [216, 275] width 42 height 18
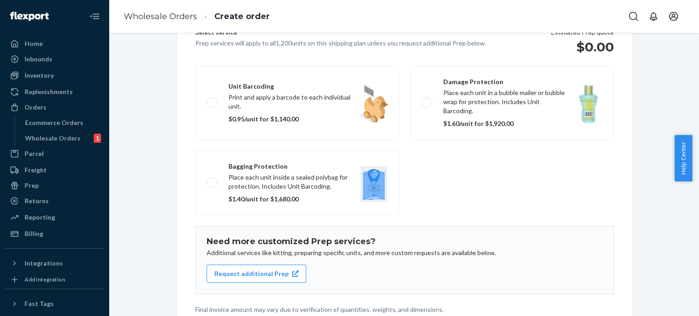
scroll to position [154, 0]
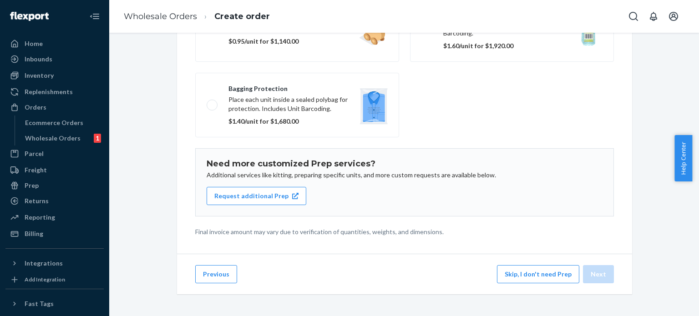
click at [222, 288] on div "Previous Skip, I don't need Prep Next" at bounding box center [404, 274] width 455 height 40
click at [207, 273] on button "Previous" at bounding box center [216, 274] width 42 height 18
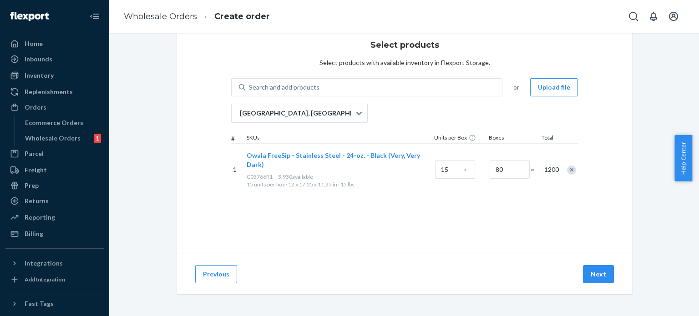
scroll to position [25, 0]
click at [497, 169] on input "80" at bounding box center [510, 170] width 40 height 18
type input "262"
click at [571, 168] on div "Remove Item" at bounding box center [571, 170] width 9 height 9
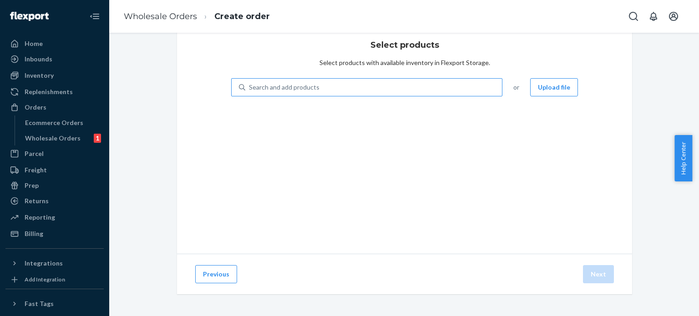
click at [334, 90] on div "Search and add products" at bounding box center [373, 87] width 257 height 16
click at [250, 90] on input "Search and add products" at bounding box center [249, 87] width 1 height 9
click at [251, 77] on div "Select products Select products with available inventory in Flexport Storage. 0…" at bounding box center [404, 137] width 455 height 233
click at [250, 90] on div "Search and add products" at bounding box center [284, 87] width 71 height 9
click at [250, 90] on input "Search and add products" at bounding box center [249, 87] width 1 height 9
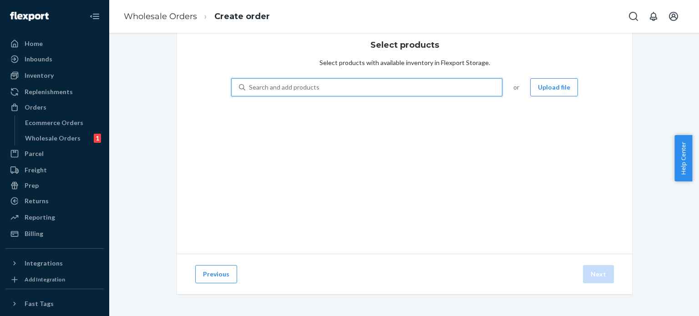
paste input "C03766R1"
type input "C03766R1"
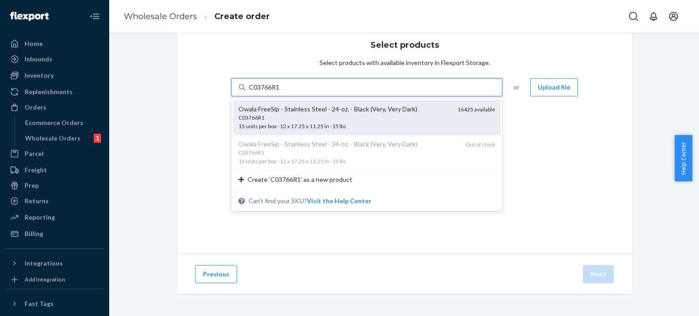
click at [319, 113] on div "Owala FreeSip - Stainless Steel - 24-oz. - Black (Very, Very Dark)" at bounding box center [344, 109] width 212 height 9
click at [280, 92] on input "C03766R1" at bounding box center [264, 87] width 31 height 9
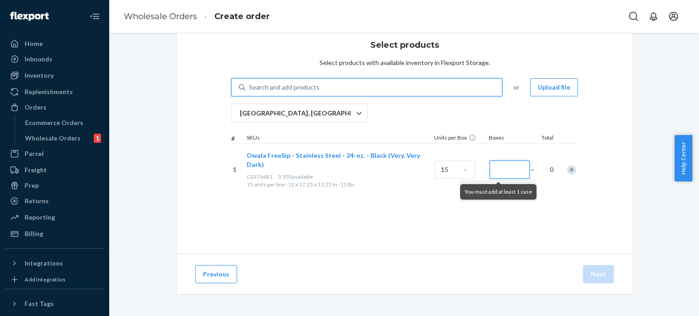
click at [508, 167] on input "Number of boxes" at bounding box center [510, 170] width 40 height 18
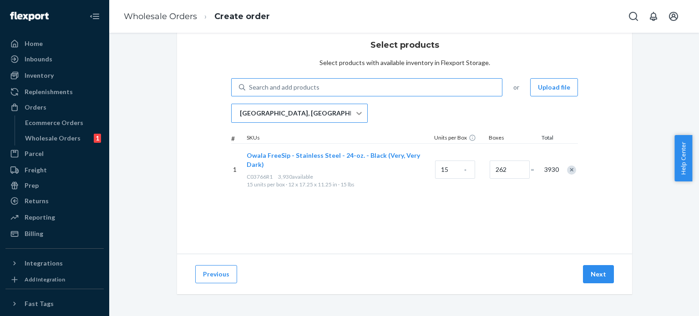
click at [356, 113] on icon at bounding box center [358, 113] width 5 height 3
click at [240, 113] on input "[GEOGRAPHIC_DATA], [GEOGRAPHIC_DATA]" at bounding box center [239, 113] width 1 height 9
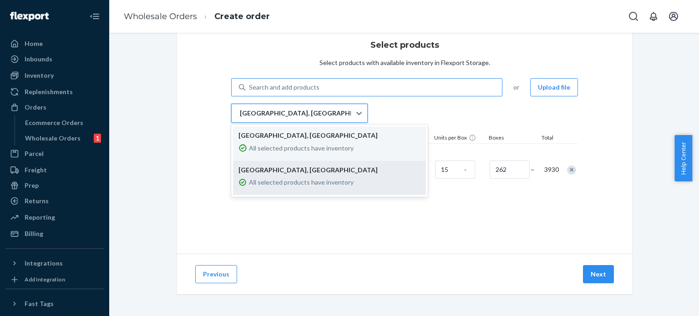
click at [329, 180] on p "All selected products have inventory" at bounding box center [301, 182] width 105 height 9
click at [240, 118] on input "option LAX1RS focused, 2 of 2. 2 results available. Use Up and Down to choose o…" at bounding box center [239, 113] width 1 height 9
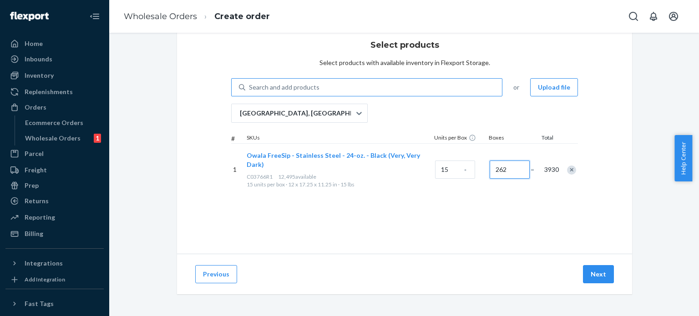
click at [512, 161] on input "262" at bounding box center [510, 170] width 40 height 18
type input "800"
click at [494, 242] on div "Select products Select products with available inventory in Flexport Storage. S…" at bounding box center [404, 137] width 455 height 233
click at [421, 210] on div "Select products Select products with available inventory in Flexport Storage. S…" at bounding box center [404, 137] width 455 height 233
click at [314, 85] on div "Search and add products" at bounding box center [373, 87] width 257 height 16
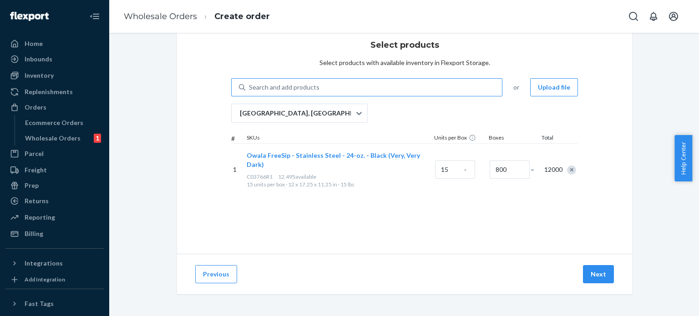
click at [250, 85] on input "Search and add products" at bounding box center [249, 87] width 1 height 9
click at [273, 90] on div "Search and add products" at bounding box center [284, 87] width 71 height 9
click at [250, 90] on input "0 results available. Select is focused ,type to refine list, press Down to open…" at bounding box center [249, 87] width 1 height 9
paste input "C03771"
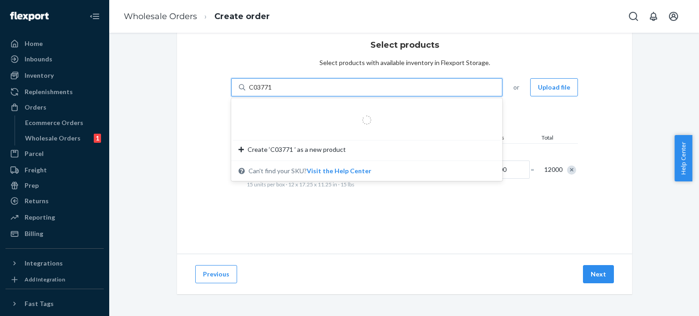
type input "C03771"
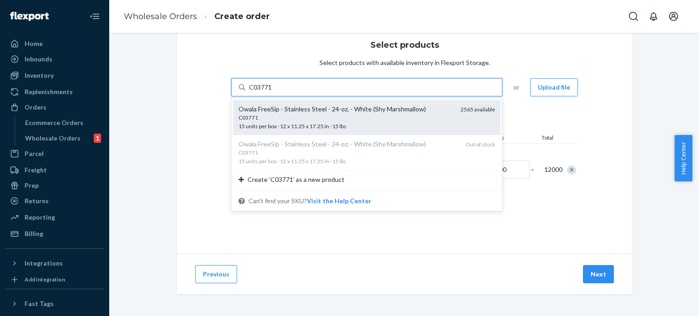
click at [273, 125] on span "C03771 15 units per box · 12 x 11.25 x 17.25 in · 15 lbs" at bounding box center [345, 122] width 215 height 16
click at [273, 92] on input "C03771" at bounding box center [261, 87] width 24 height 9
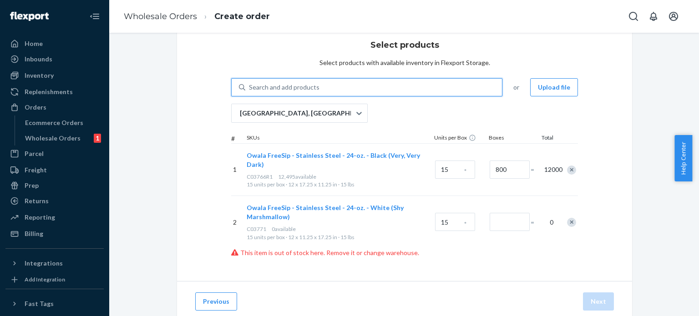
click at [567, 222] on div "Remove Item" at bounding box center [571, 222] width 9 height 9
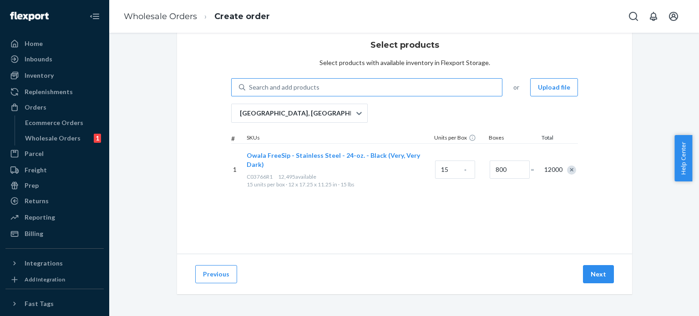
click at [334, 246] on div "Select products Select products with available inventory in Flexport Storage. S…" at bounding box center [404, 137] width 455 height 233
click at [264, 83] on div "Search and add products" at bounding box center [284, 87] width 71 height 9
click at [250, 83] on input "0 results available. Use Up and Down to choose options, press Enter to select t…" at bounding box center [249, 87] width 1 height 9
paste input "C03771"
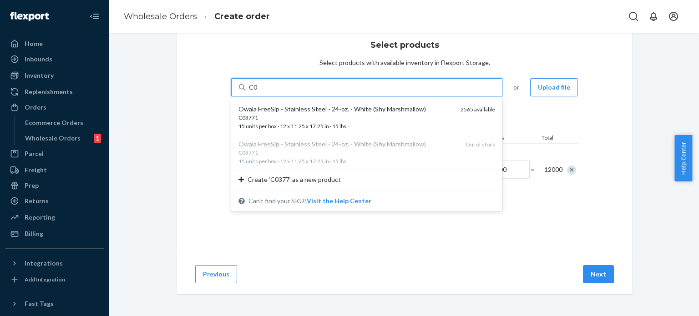
type input "C"
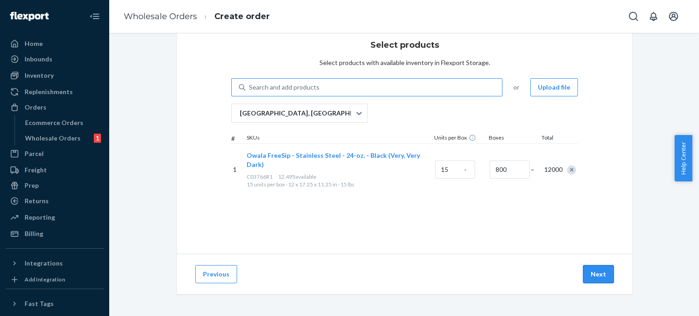
click at [593, 279] on button "Next" at bounding box center [598, 274] width 31 height 18
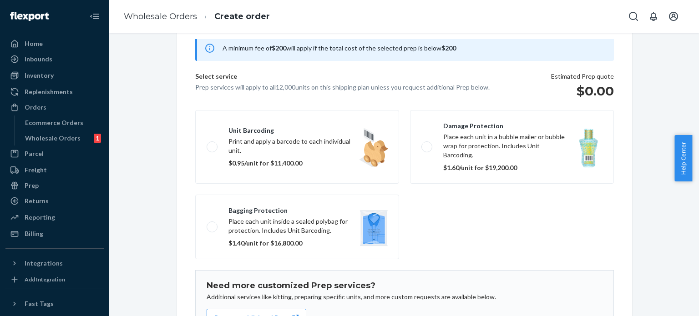
scroll to position [154, 0]
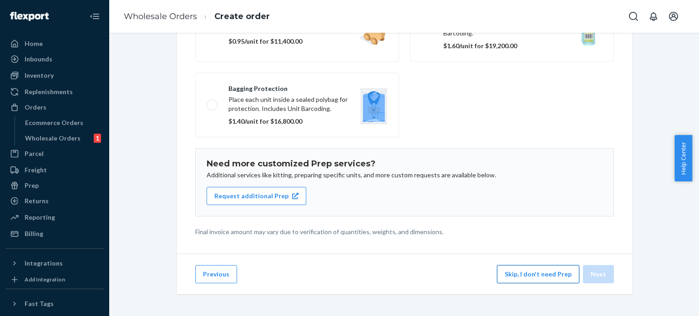
click at [543, 278] on button "Skip, I don't need Prep" at bounding box center [538, 274] width 82 height 18
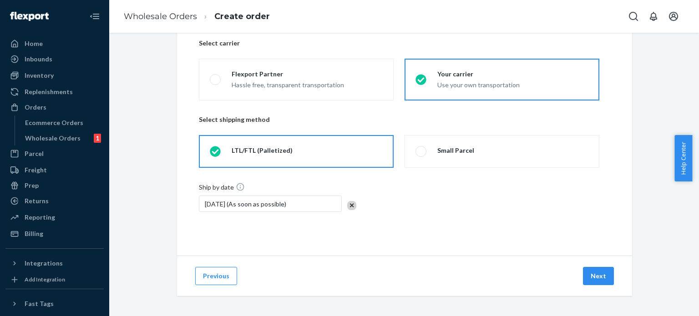
scroll to position [70, 0]
click at [599, 271] on button "Next" at bounding box center [598, 275] width 31 height 18
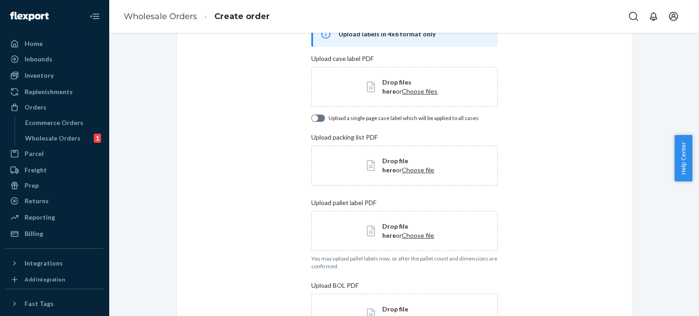
scroll to position [264, 0]
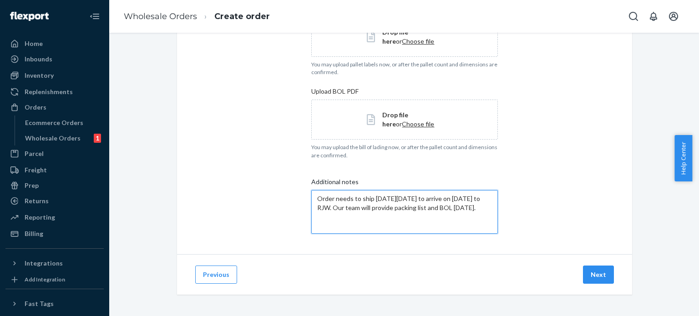
click at [490, 208] on textarea "Order needs to ship [DATE][DATE] to arrive on [DATE] to RJW. Our team will prov…" at bounding box center [404, 212] width 186 height 44
paste textarea "C03771"
drag, startPoint x: 372, startPoint y: 229, endPoint x: 263, endPoint y: 187, distance: 116.7
click at [263, 187] on div "Add your shipment details Upload labels in 4x6 format only Upload case label PD…" at bounding box center [404, 19] width 455 height 472
type textarea "Order needs to ship [DATE][DATE] to arrive on [DATE] to RJW. Our team will prov…"
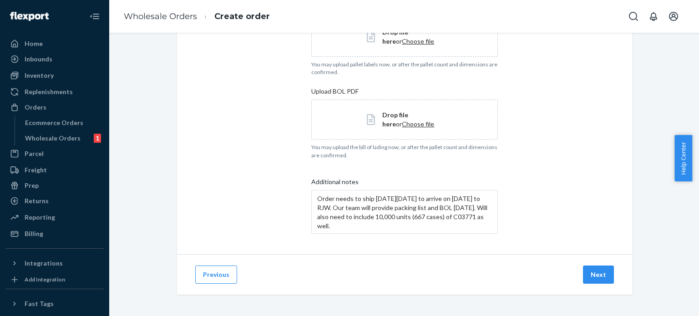
click at [506, 197] on div "Add your shipment details Upload labels in 4x6 format only Upload case label PD…" at bounding box center [404, 19] width 455 height 472
click at [595, 274] on button "Next" at bounding box center [598, 275] width 31 height 18
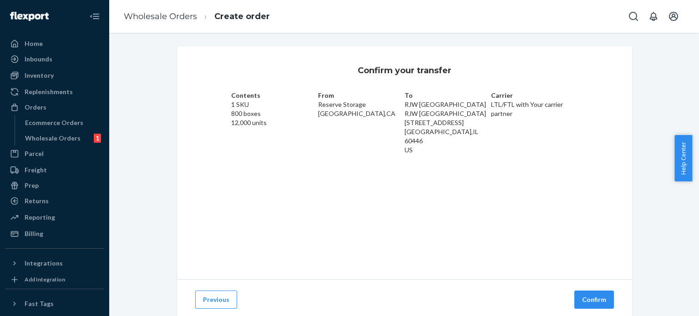
scroll to position [0, 0]
click at [590, 302] on button "Confirm" at bounding box center [594, 300] width 40 height 18
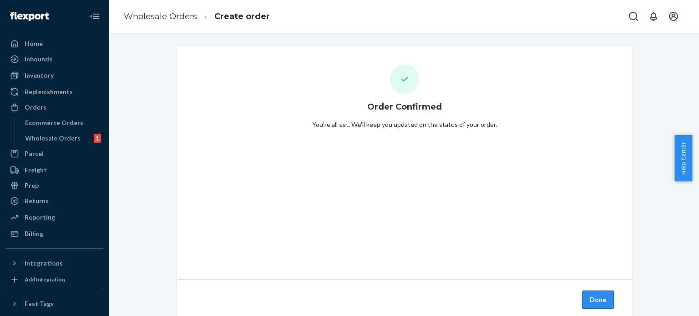
click at [593, 300] on button "Done" at bounding box center [598, 300] width 32 height 18
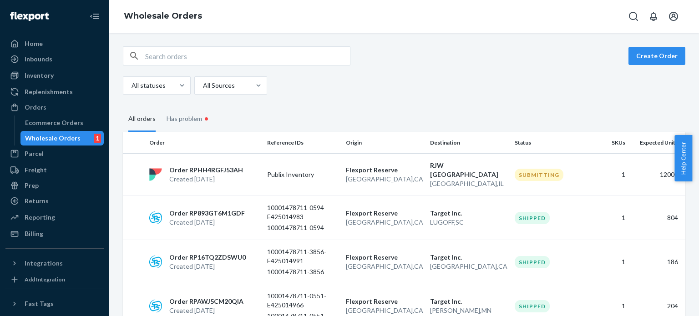
click at [492, 58] on div "Create Order" at bounding box center [404, 55] width 562 height 19
drag, startPoint x: 215, startPoint y: 171, endPoint x: 192, endPoint y: 138, distance: 39.6
click at [192, 138] on th "Order" at bounding box center [205, 143] width 118 height 22
drag, startPoint x: 184, startPoint y: 165, endPoint x: 246, endPoint y: 164, distance: 61.9
click at [246, 166] on div "Order RPHH4RGFJ53AH Created [DATE]" at bounding box center [205, 175] width 118 height 18
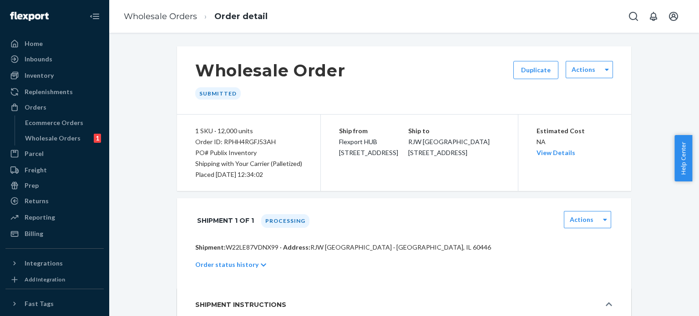
drag, startPoint x: 192, startPoint y: 142, endPoint x: 306, endPoint y: 174, distance: 117.8
click at [306, 174] on div "1 SKU · 12,000 units Order ID: RPHH4RGFJ53AH PO# Publix Inventory Shipping with…" at bounding box center [249, 153] width 144 height 76
click at [300, 126] on div "1 SKU · 12,000 units Order ID: RPHH4RGFJ53AH PO# Publix Inventory Shipping with…" at bounding box center [249, 153] width 144 height 76
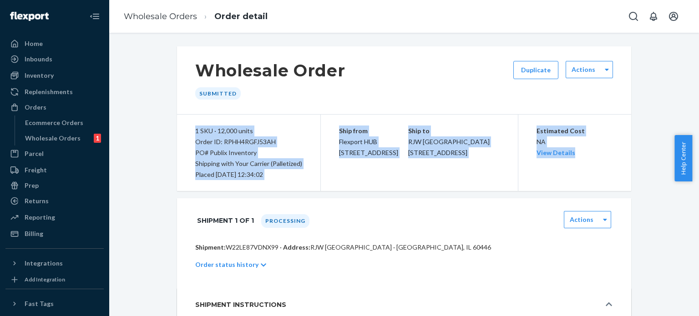
drag, startPoint x: 190, startPoint y: 131, endPoint x: 578, endPoint y: 172, distance: 390.2
click at [578, 172] on div "1 SKU · 12,000 units Order ID: RPHH4RGFJ53AH PO# Publix Inventory Shipping with…" at bounding box center [404, 153] width 454 height 76
click at [618, 151] on div "Estimated Cost NA View Details" at bounding box center [575, 153] width 114 height 76
